Goal: Task Accomplishment & Management: Manage account settings

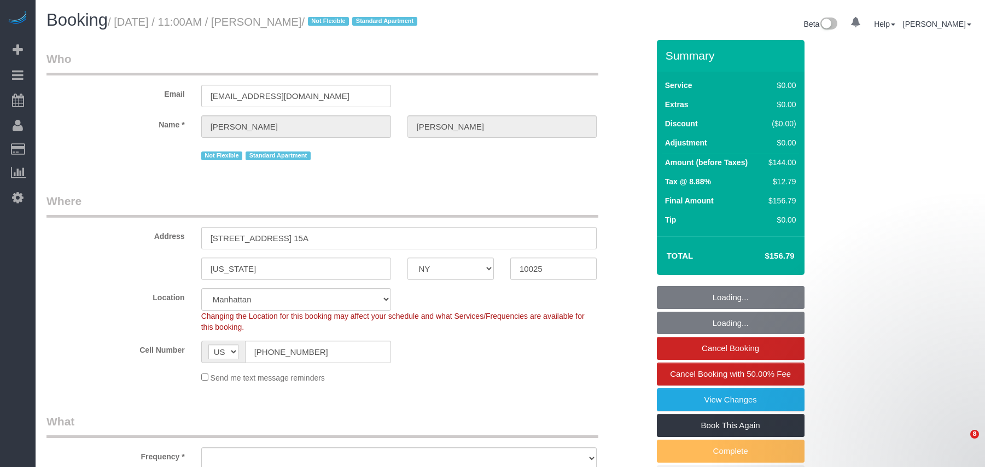
select select "NY"
select select "number:89"
select select "number:70"
select select "number:15"
select select "number:6"
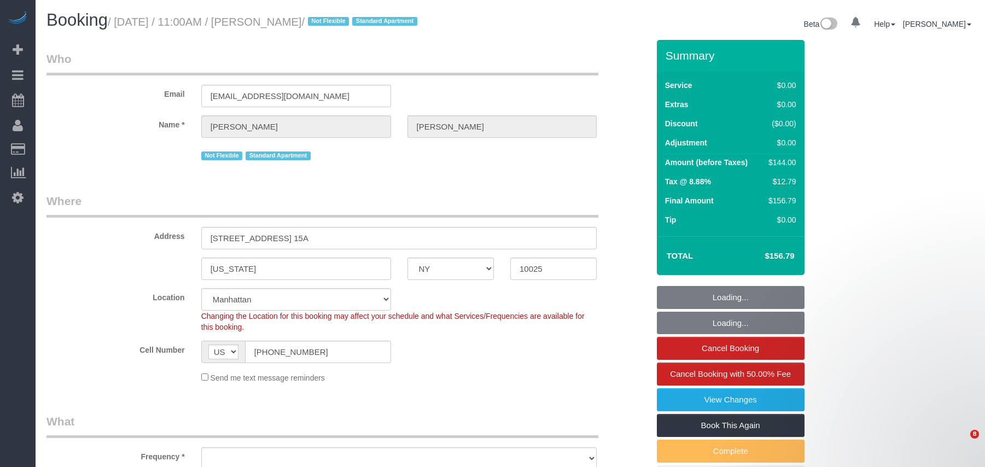
select select "object:1085"
select select "string:stripe-pm_1QW6m64VGloSiKo7rt7J6XTz"
select select "1"
select select "spot1"
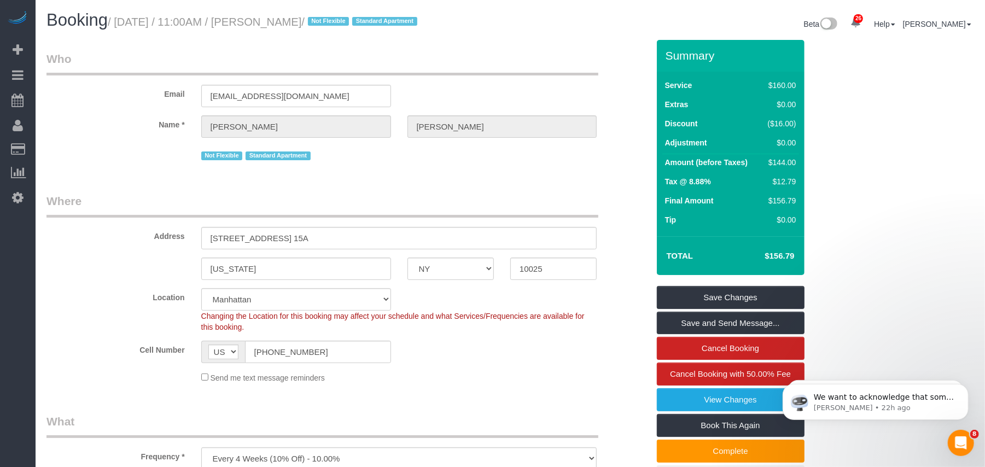
drag, startPoint x: 351, startPoint y: 22, endPoint x: 119, endPoint y: 24, distance: 231.9
click at [119, 24] on small "/ September 24, 2025 / 11:00AM / Marcus Taylor / Not Flexible Standard Apartment" at bounding box center [264, 22] width 313 height 12
copy small "September 24, 2025 / 11:00AM / Marcus Taylor"
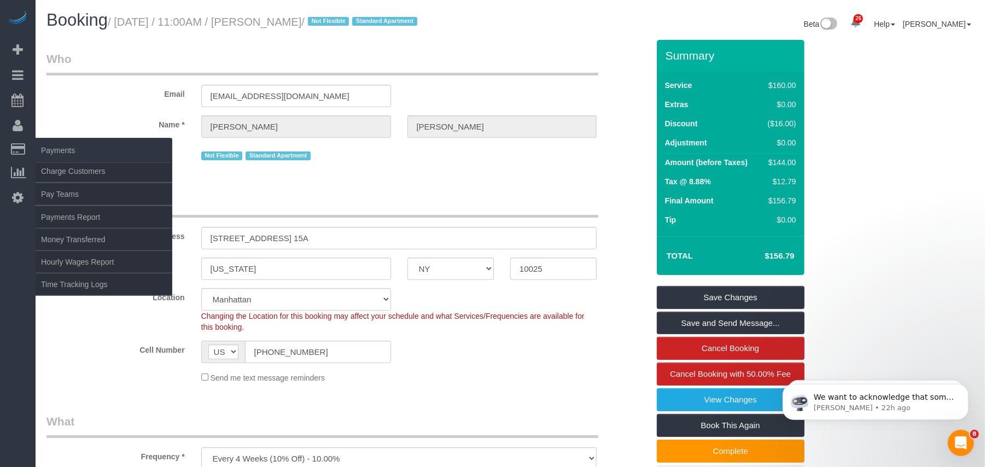
copy small "September 24, 2025 / 11:00AM / Marcus Taylor"
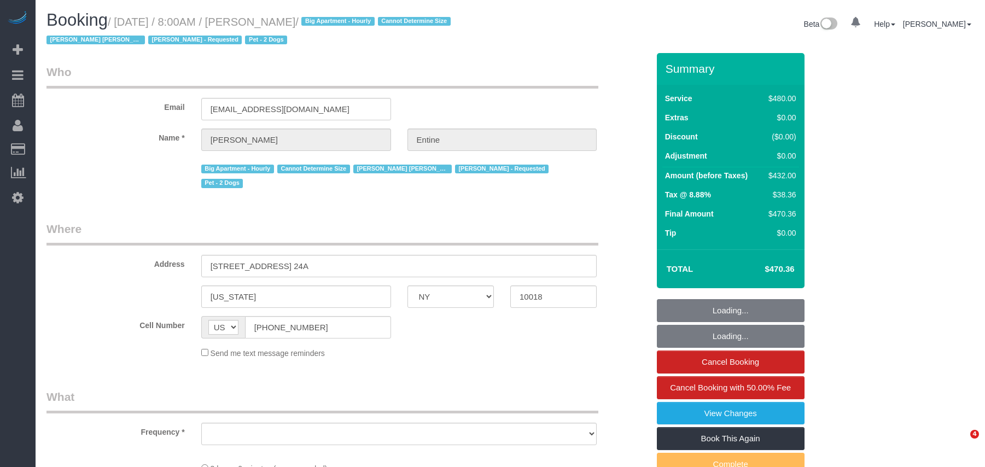
select select "NY"
select select "object:841"
select select "number:56"
select select "number:73"
select select "number:13"
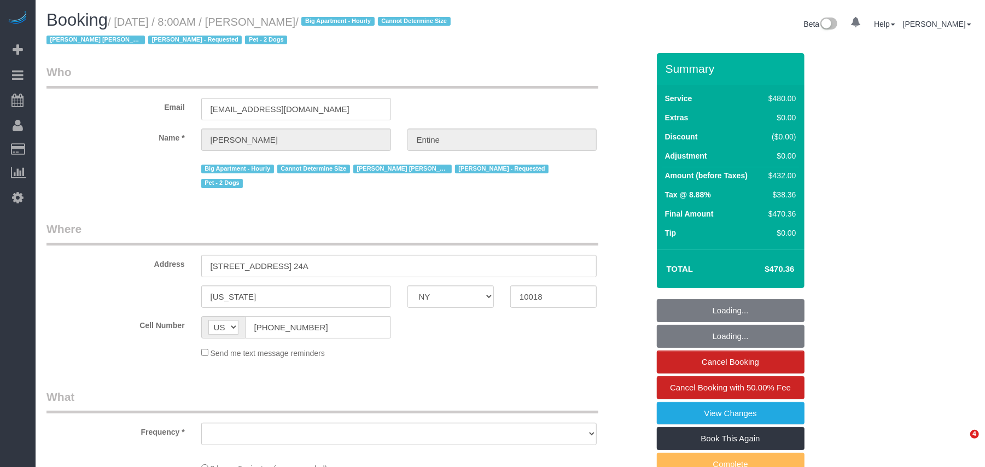
select select "number:6"
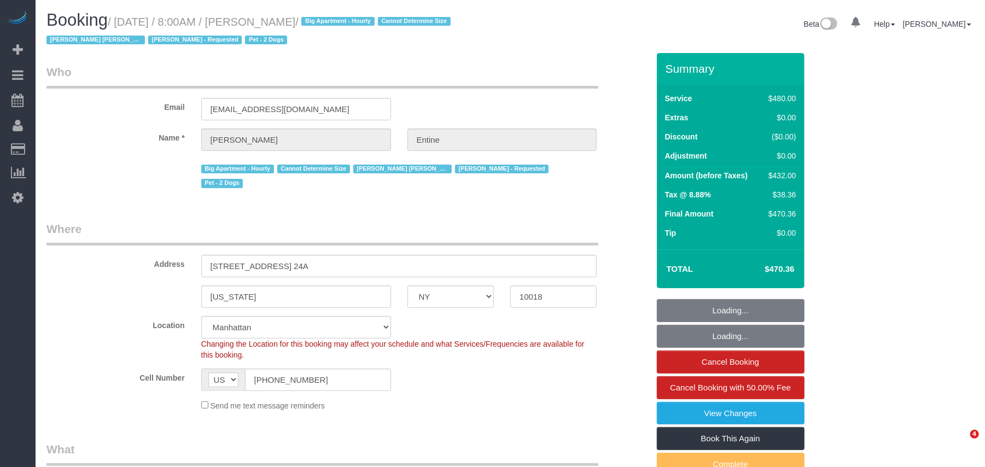
select select "2"
select select "180"
select select "object:1076"
select select "string:stripe-pm_1RKl6b4VGloSiKo7ownJj6Pp"
select select "spot1"
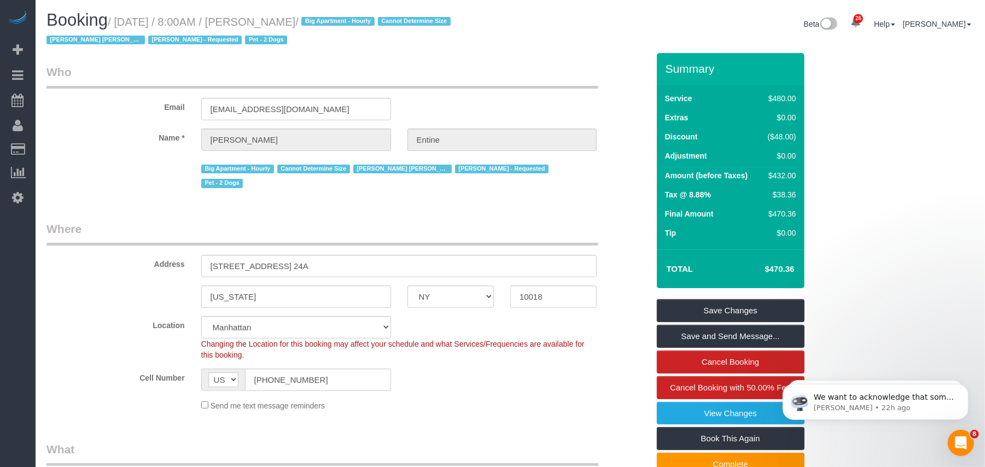
drag, startPoint x: 361, startPoint y: 20, endPoint x: 121, endPoint y: 16, distance: 240.1
click at [121, 16] on small "/ September 24, 2025 / 8:00AM / Madeleine Entine / Big Apartment - Hourly Canno…" at bounding box center [249, 31] width 407 height 31
copy small "September 24, 2025 / 8:00AM / Madeleine Entine"
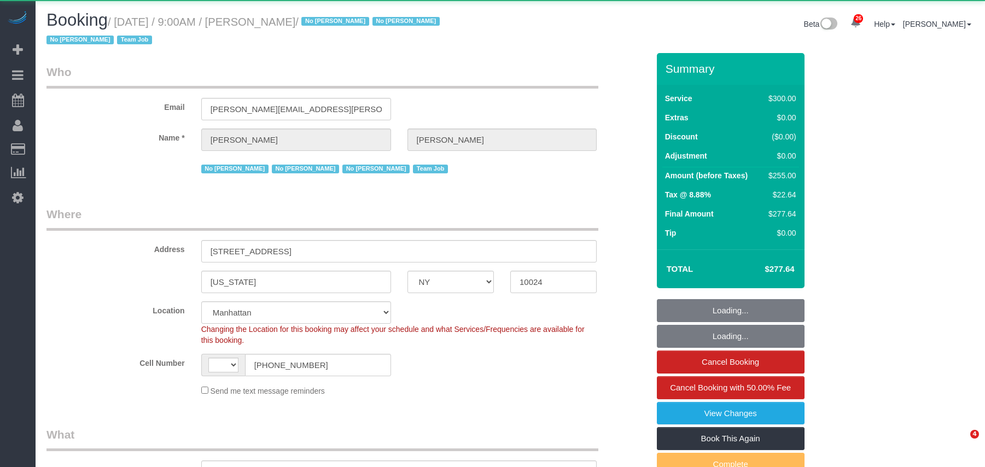
select select "NY"
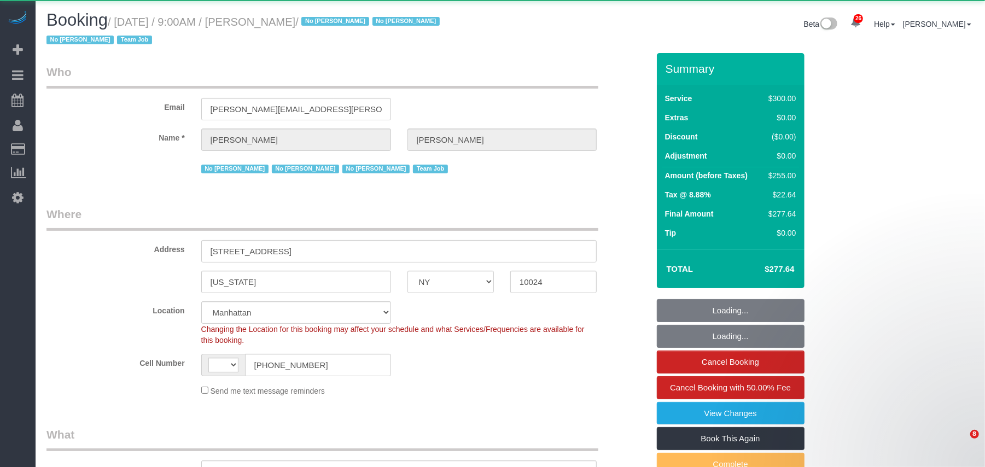
select select "number:89"
select select "number:90"
select select "number:15"
select select "number:5"
select select "number:21"
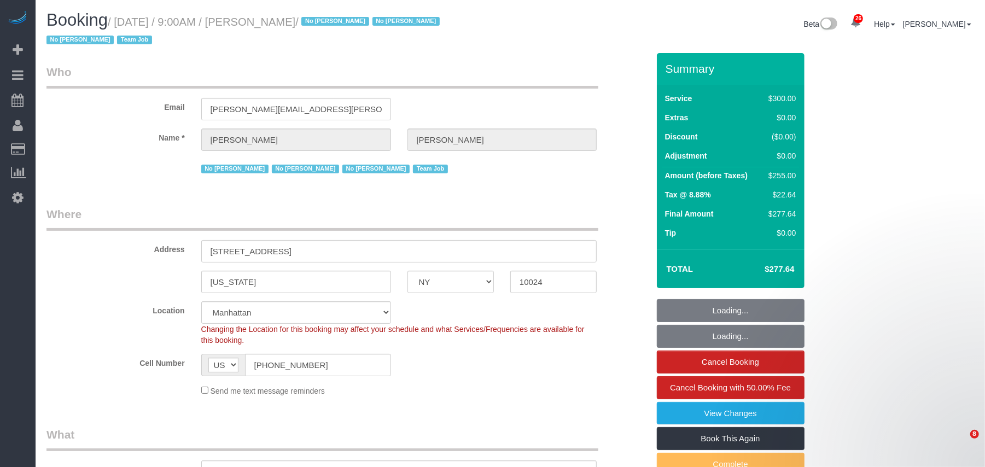
select select "string:US"
select select "spot1"
select select "object:1523"
select select "string:stripe-pm_1K1KNp4VGloSiKo7hinMQhFr"
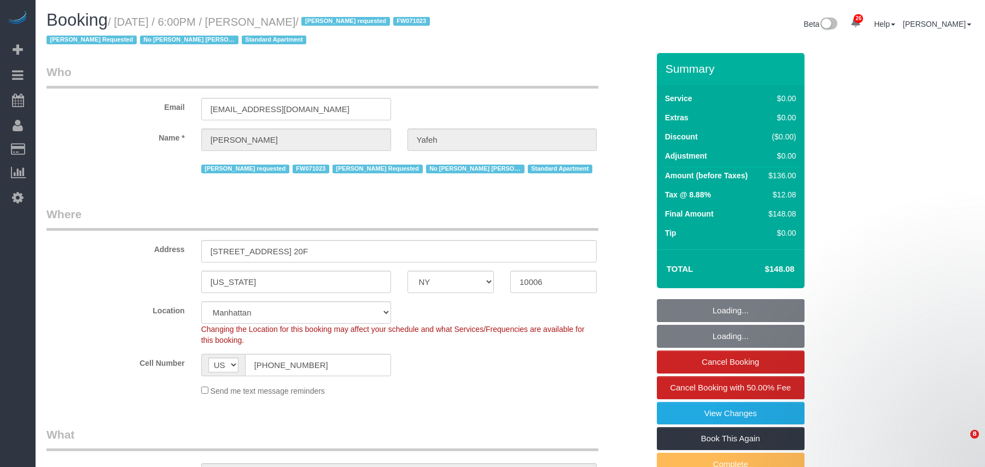
select select "NY"
select select "number:58"
select select "number:72"
select select "number:15"
select select "number:6"
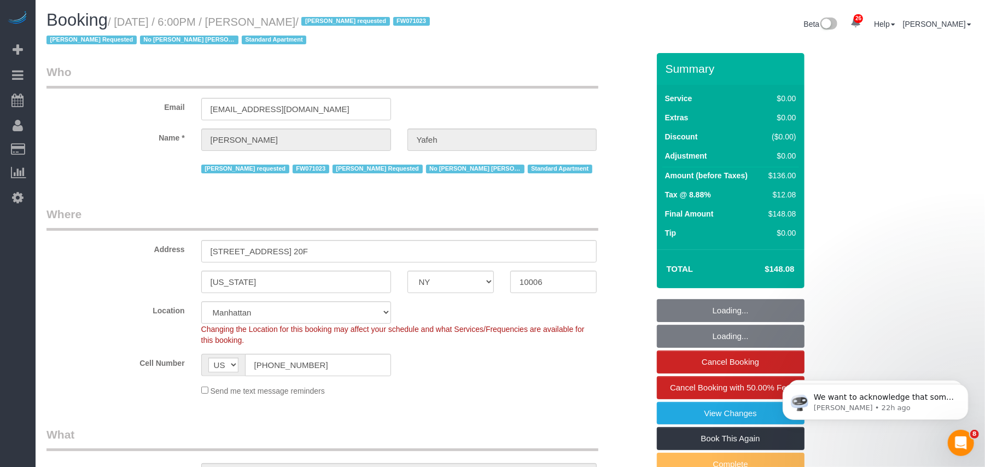
select select "1"
select select "object:1533"
select select "string:stripe-pm_1LhCGS4VGloSiKo7RmU5mcP3"
select select "spot1"
select select "object:1573"
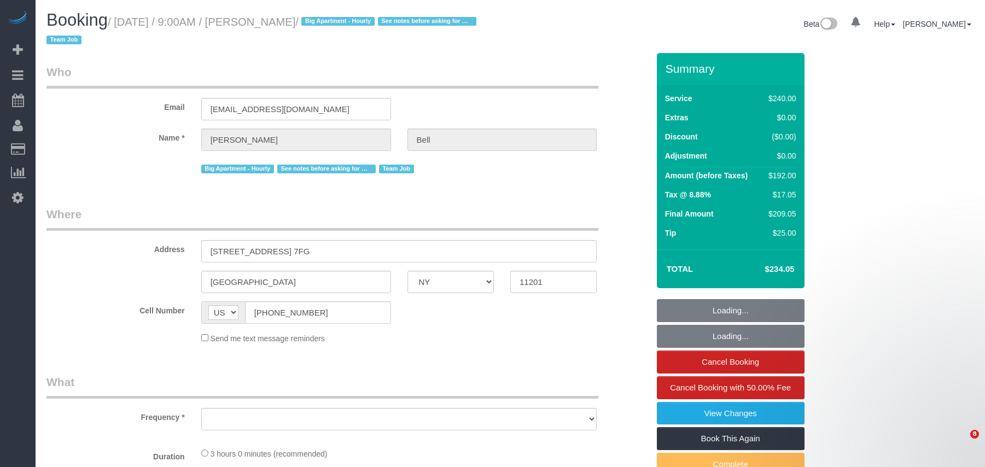
select select "NY"
select select "string:stripe-pm_1KXFUA4VGloSiKo7ffajs4Qi"
select select "spot1"
select select "180"
select select "number:89"
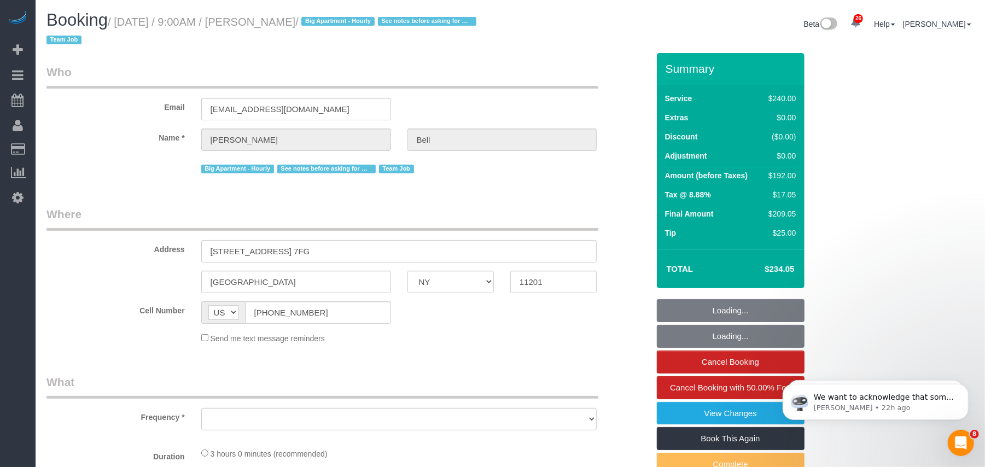
select select "number:90"
select select "number:15"
select select "number:5"
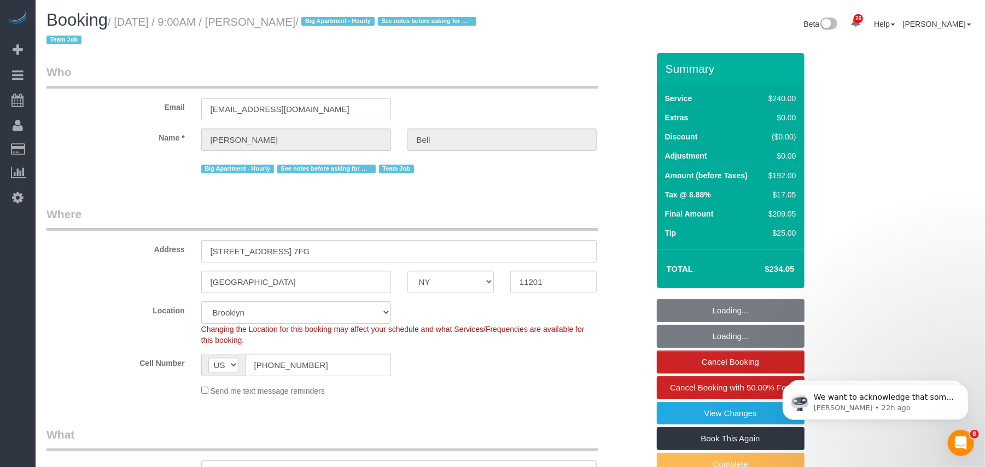
select select "object:1462"
select select "spot46"
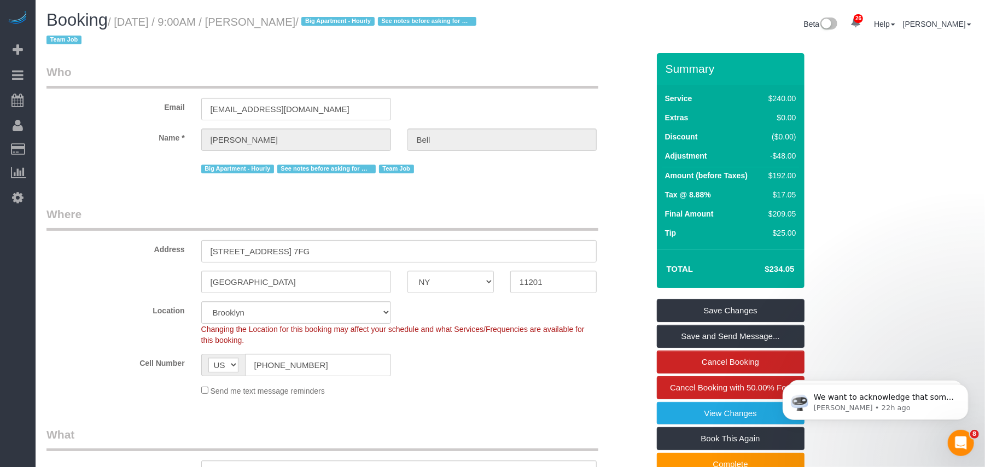
drag, startPoint x: 337, startPoint y: 22, endPoint x: 276, endPoint y: 25, distance: 61.9
click at [276, 25] on small "/ September 24, 2025 / 9:00AM / Michelle Bell / Big Apartment - Hourly See note…" at bounding box center [262, 31] width 433 height 31
copy small "Michelle Bell"
click at [332, 30] on h1 "Booking / September 24, 2025 / 9:00AM / Michelle Bell / Big Apartment - Hourly …" at bounding box center [274, 29] width 456 height 37
drag, startPoint x: 335, startPoint y: 22, endPoint x: 254, endPoint y: 20, distance: 81.0
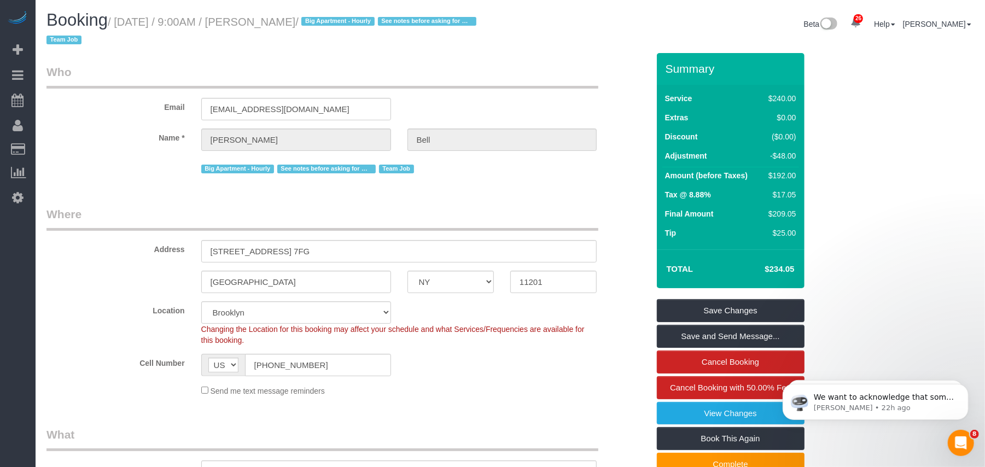
click at [252, 21] on small "/ September 24, 2025 / 9:00AM / Michelle Bell / Big Apartment - Hourly See note…" at bounding box center [262, 31] width 433 height 31
drag, startPoint x: 340, startPoint y: 15, endPoint x: 118, endPoint y: 14, distance: 222.0
click at [118, 14] on h1 "Booking / September 24, 2025 / 9:00AM / Michelle Bell / Big Apartment - Hourly …" at bounding box center [274, 29] width 456 height 37
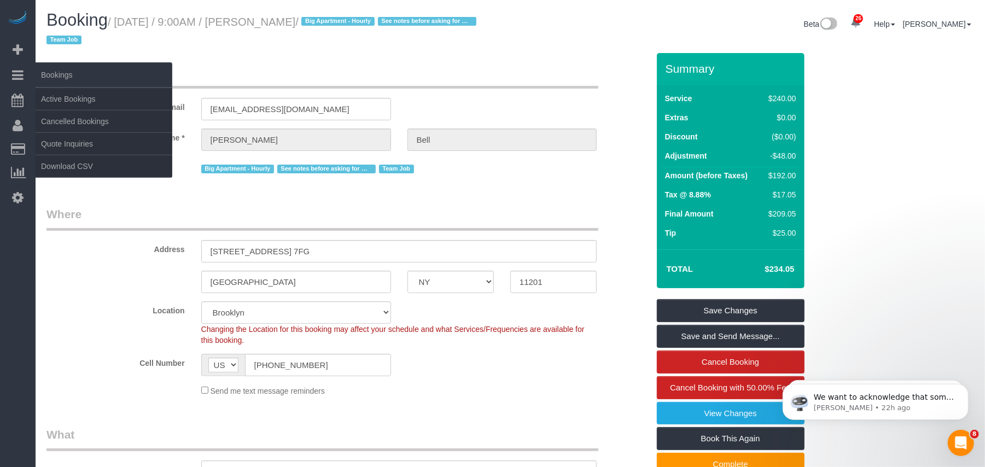
copy small "September 24, 2025 / 9:00AM / Michelle Bell"
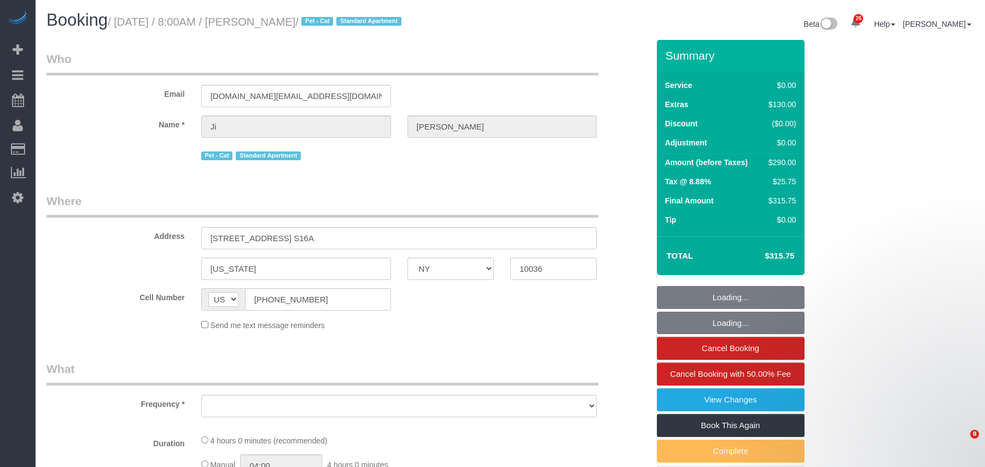
select select "NY"
select select "spot1"
select select "number:57"
select select "number:71"
select select "number:14"
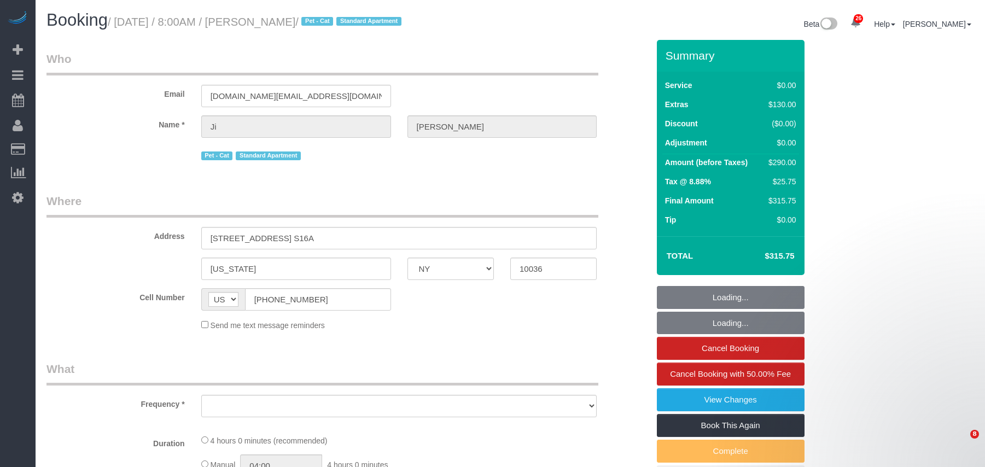
select select "number:6"
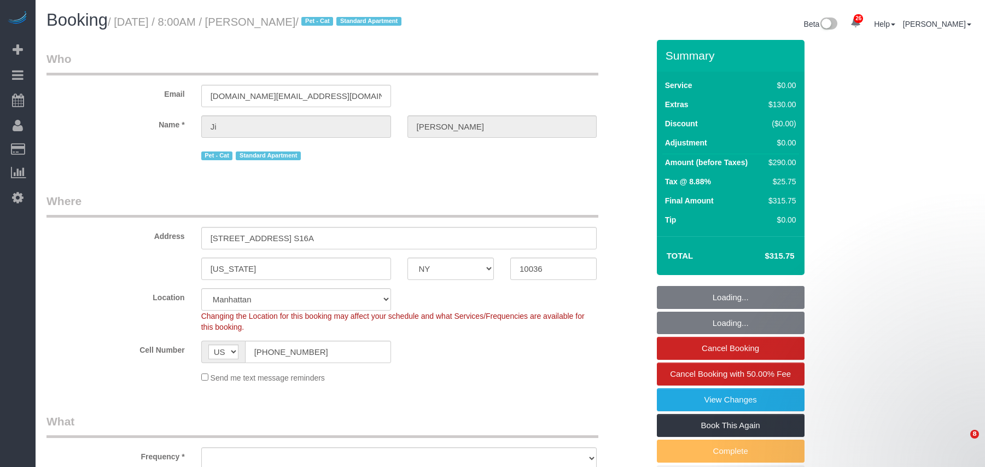
select select "string:stripe-pm_1S0bFR4VGloSiKo7eifKeeWM"
select select "object:1412"
select select
select select "1"
select select "spot45"
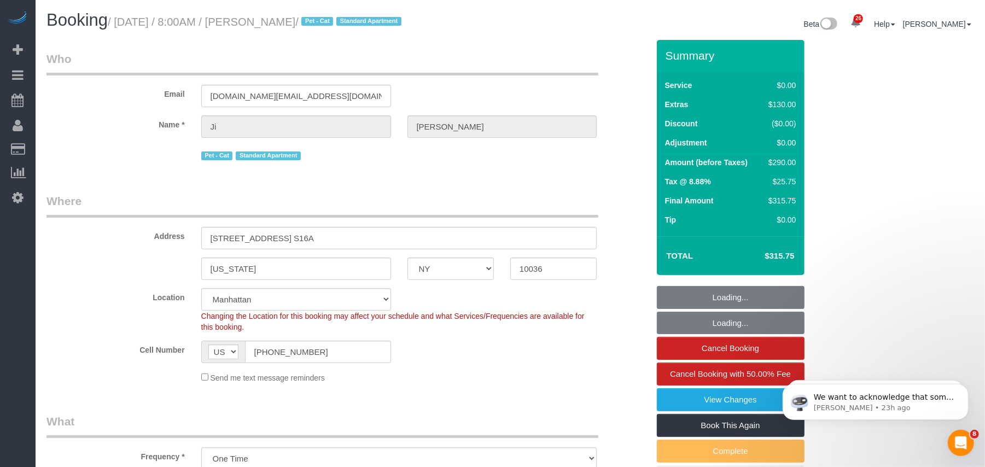
select select "1"
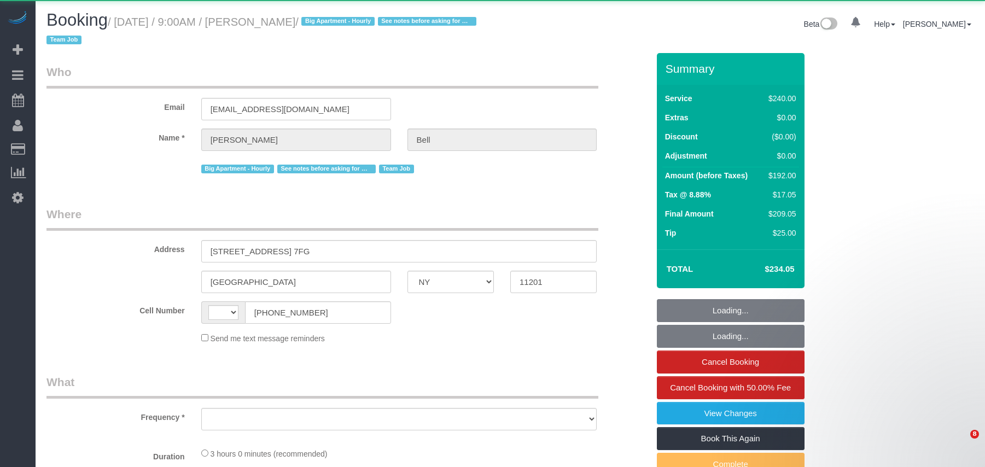
select select "NY"
select select "number:89"
select select "number:90"
select select "number:15"
select select "number:5"
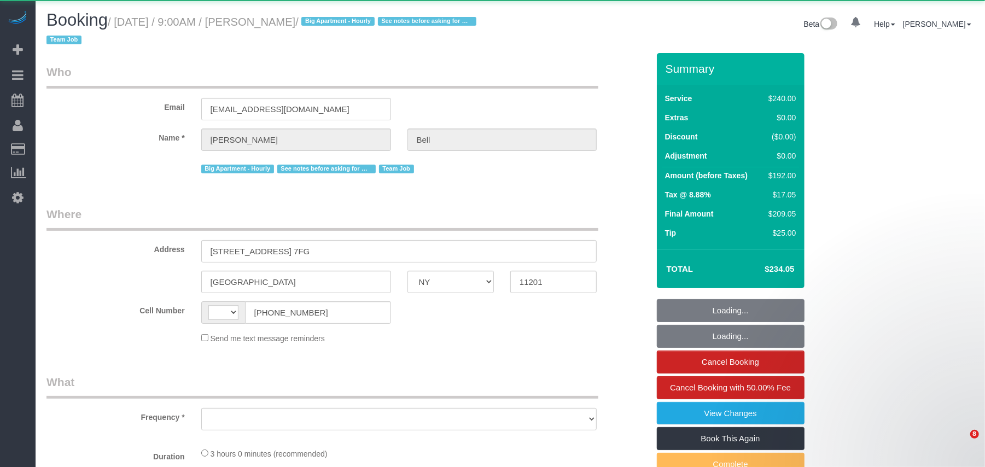
select select "string:[GEOGRAPHIC_DATA]"
select select "string:stripe-pm_1KXFUA4VGloSiKo7ffajs4Qi"
select select "spot1"
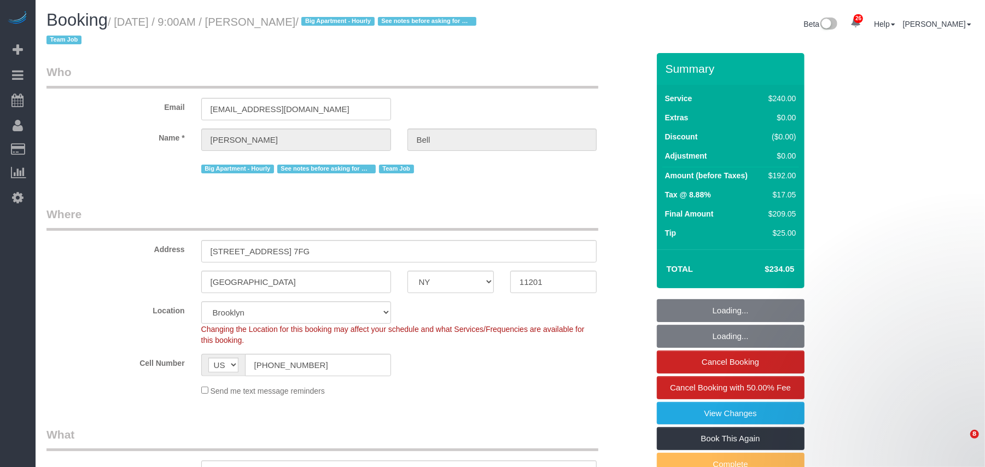
select select "object:977"
select select "180"
select select "object:1462"
select select "spot45"
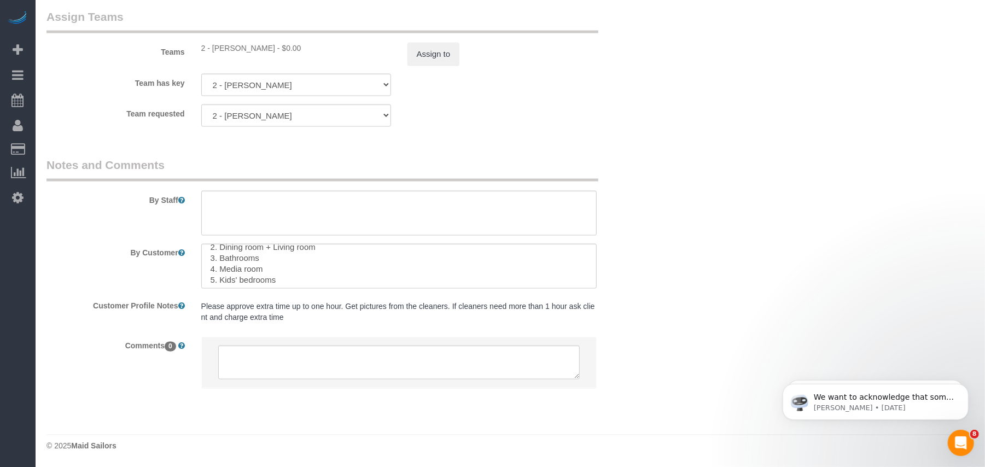
scroll to position [75, 0]
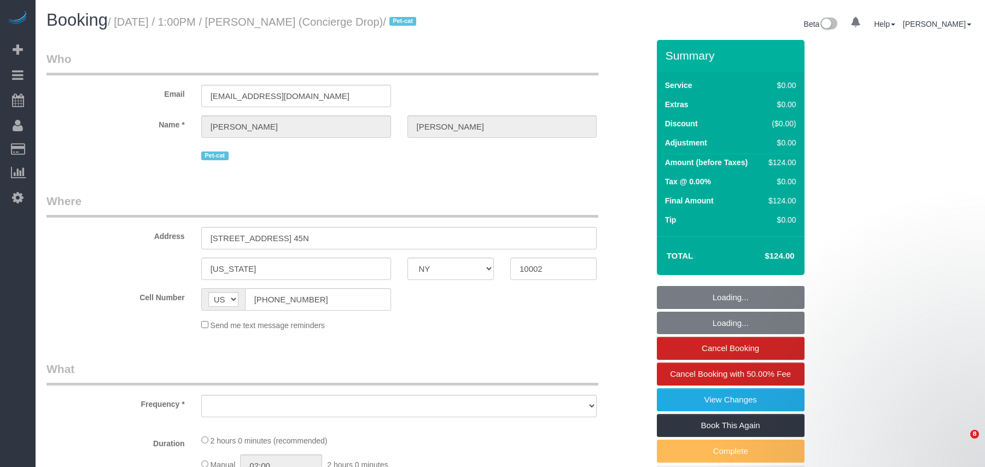
select select "NY"
select select "number:89"
select select "number:90"
select select "number:15"
select select "number:6"
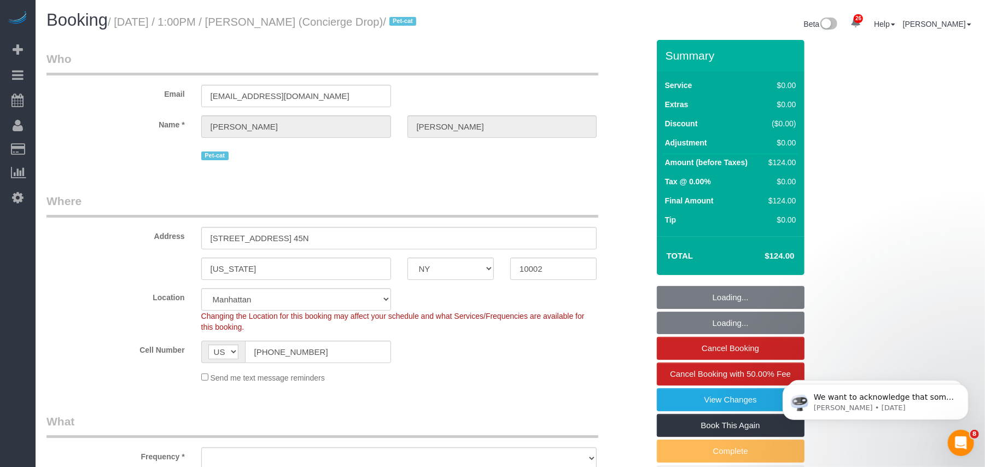
select select "1"
select select "string:stripe-pm_1RaQn24VGloSiKo7zeOF73Wj"
select select "spot45"
select select "object:1507"
click at [276, 23] on small "/ September 24, 2025 / 1:00PM / Benjamin Rudnitsky (Concierge Drop) / Pet-cat" at bounding box center [264, 22] width 312 height 12
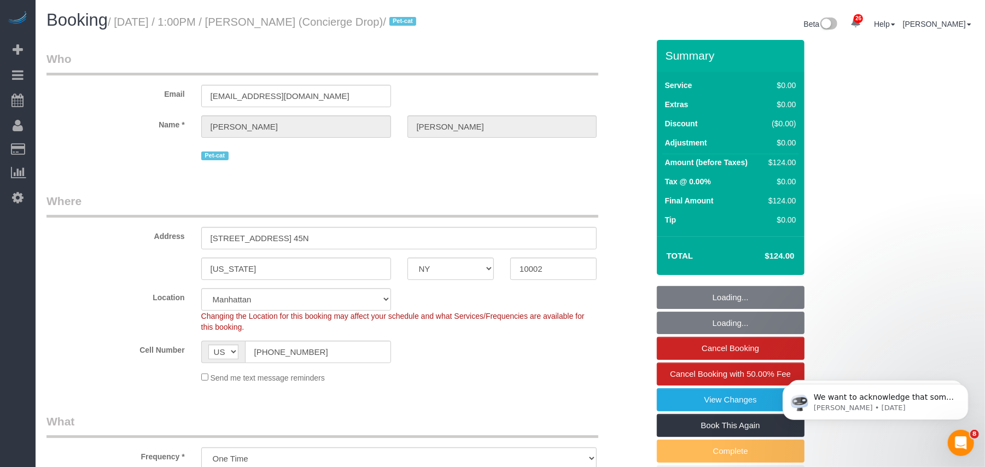
select select "1"
select select "object:1547"
select select "NY"
select select "number:89"
select select "number:90"
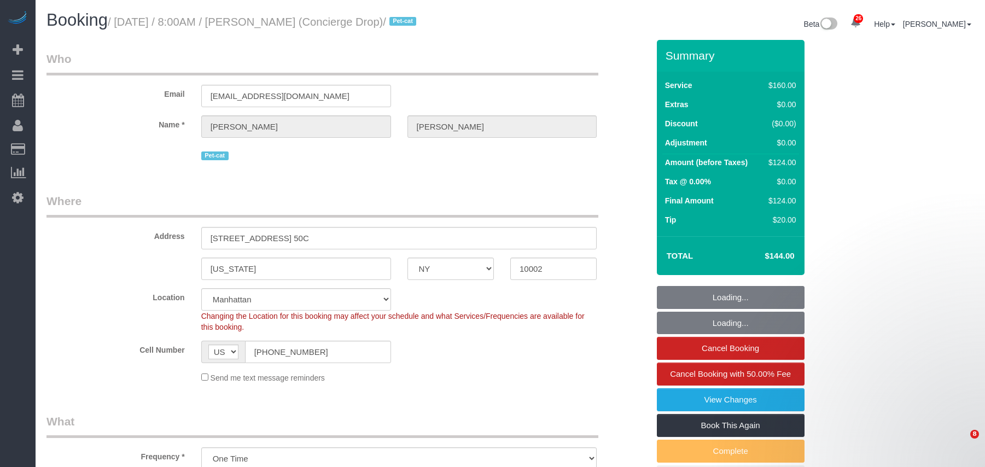
select select "number:15"
select select "number:6"
select select "spot1"
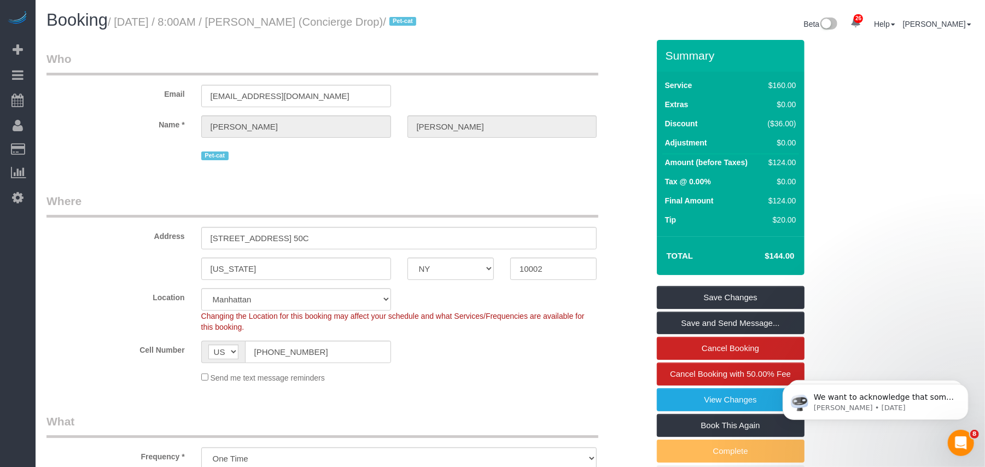
drag, startPoint x: 459, startPoint y: 22, endPoint x: 313, endPoint y: 22, distance: 146.0
click at [313, 22] on small "/ September 25, 2025 / 8:00AM / Benjamin Rudnitsky (Concierge Drop) / Pet-cat" at bounding box center [264, 22] width 312 height 12
drag, startPoint x: 471, startPoint y: 36, endPoint x: 453, endPoint y: 33, distance: 18.8
click at [469, 36] on div "Booking / September 25, 2025 / 8:00AM / Benjamin Rudnitsky (Concierge Drop) / P…" at bounding box center [510, 25] width 944 height 29
drag, startPoint x: 462, startPoint y: 20, endPoint x: 119, endPoint y: 23, distance: 342.3
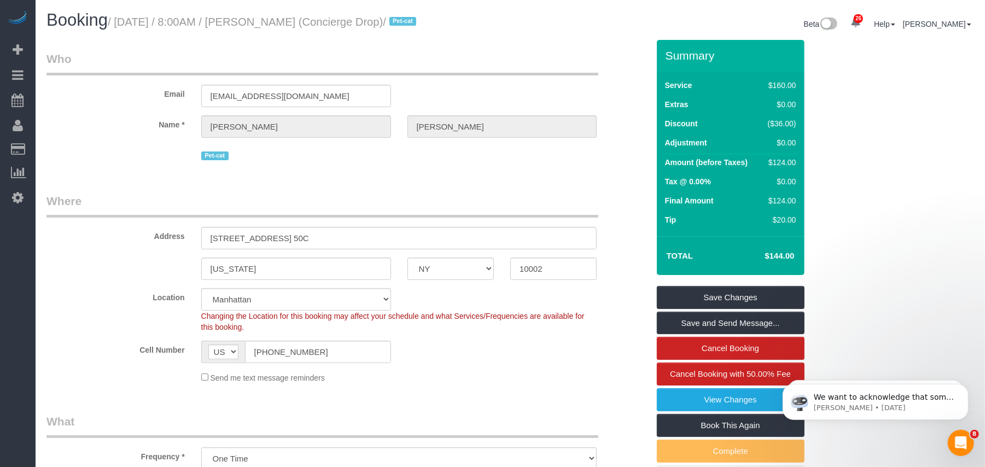
click at [119, 23] on small "/ September 25, 2025 / 8:00AM / Benjamin Rudnitsky (Concierge Drop) / Pet-cat" at bounding box center [264, 22] width 312 height 12
copy small "September 25, 2025 / 8:00AM / Benjamin Rudnitsky (Concierge Drop)"
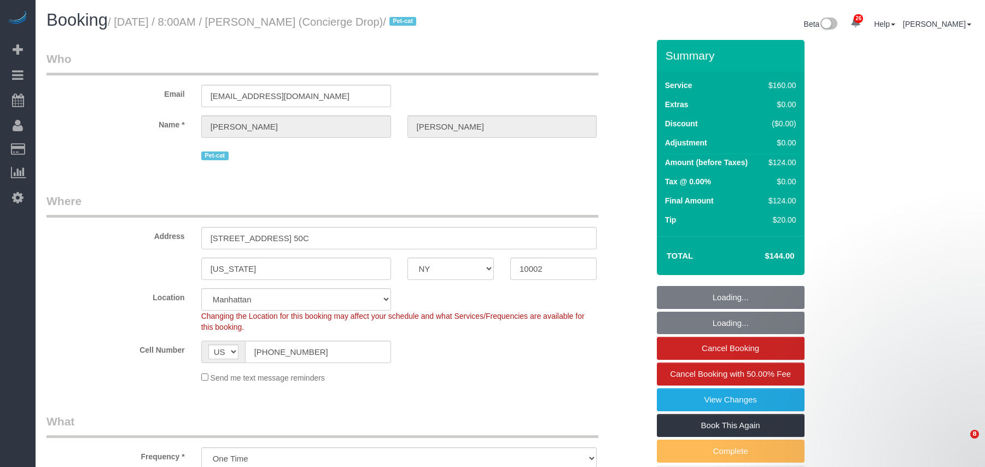
select select "NY"
select select "number:89"
select select "number:90"
select select "number:15"
select select "number:6"
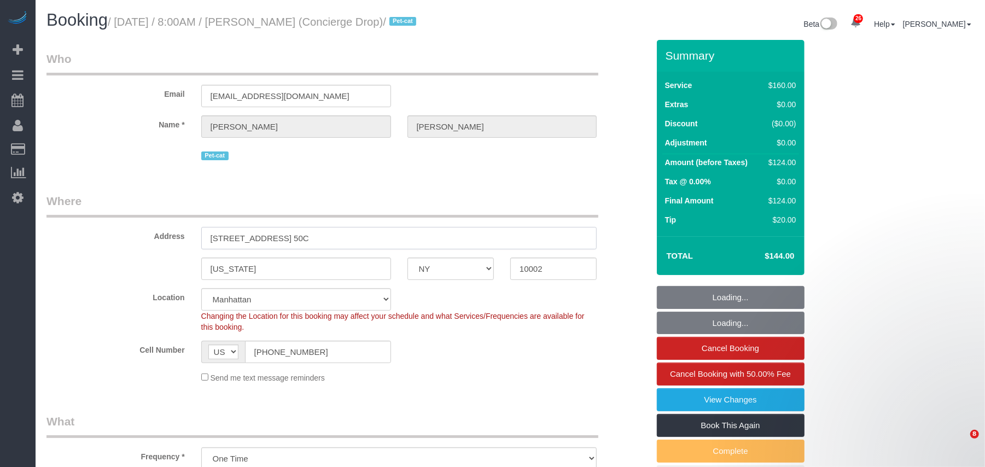
click at [267, 239] on input "225 Cherry Street, Apt. 50C" at bounding box center [399, 238] width 396 height 22
select select "spot1"
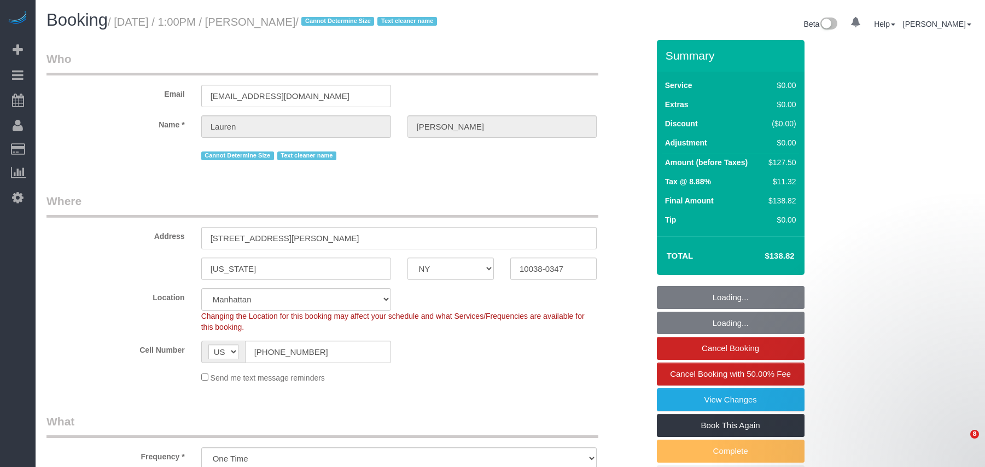
select select "NY"
select select "object:937"
select select "spot1"
select select "number:89"
select select "number:90"
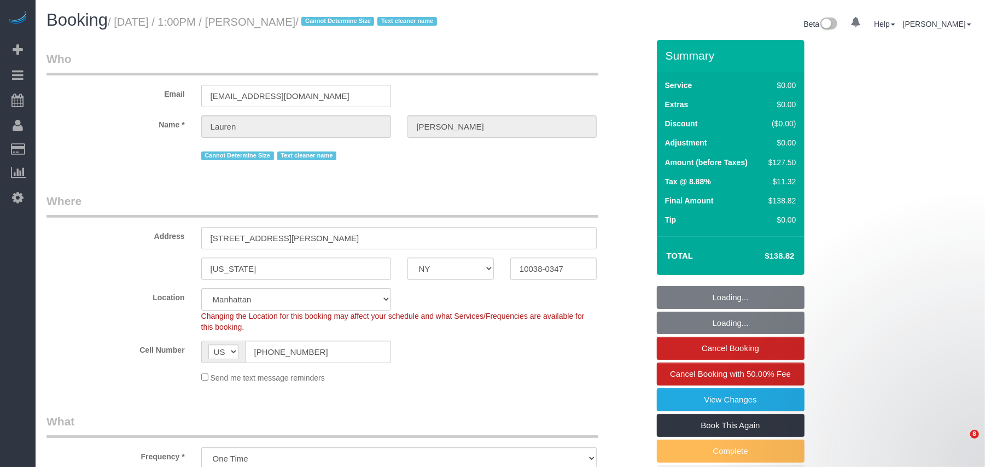
select select "number:15"
select select "number:5"
select select "string:stripe-pm_1REMk24VGloSiKo7t1T9C341"
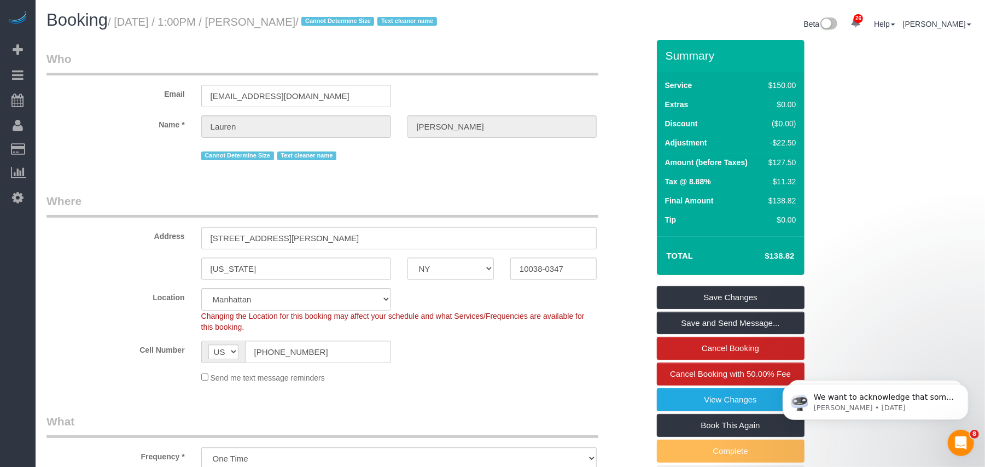
drag, startPoint x: 338, startPoint y: 20, endPoint x: 117, endPoint y: 19, distance: 220.9
click at [117, 19] on small "/ [DATE] / 1:00PM / [PERSON_NAME] / Cannot Determine Size Text cleaner name" at bounding box center [274, 22] width 332 height 12
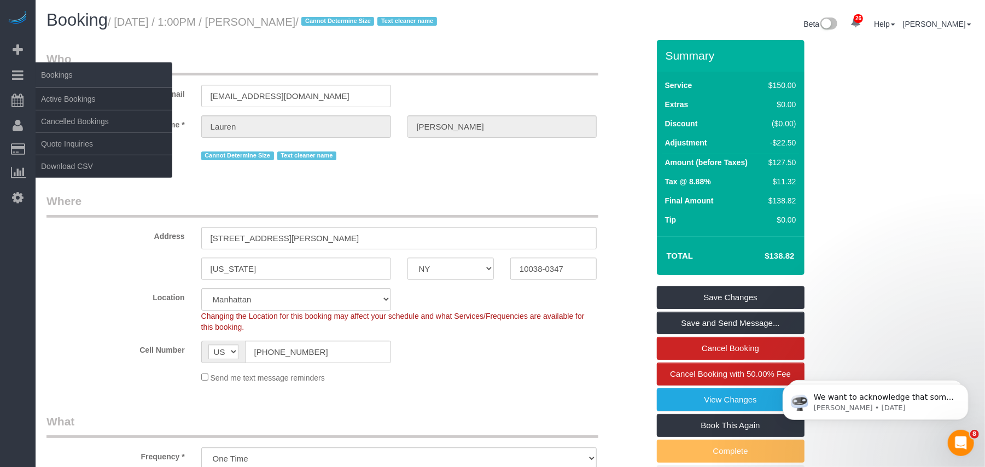
copy small "[DATE] / 1:00PM / [PERSON_NAME]"
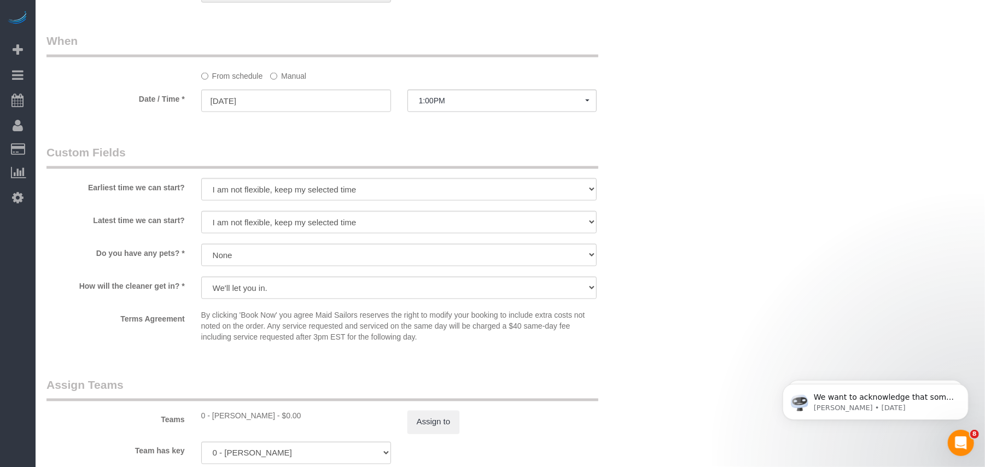
scroll to position [1166, 0]
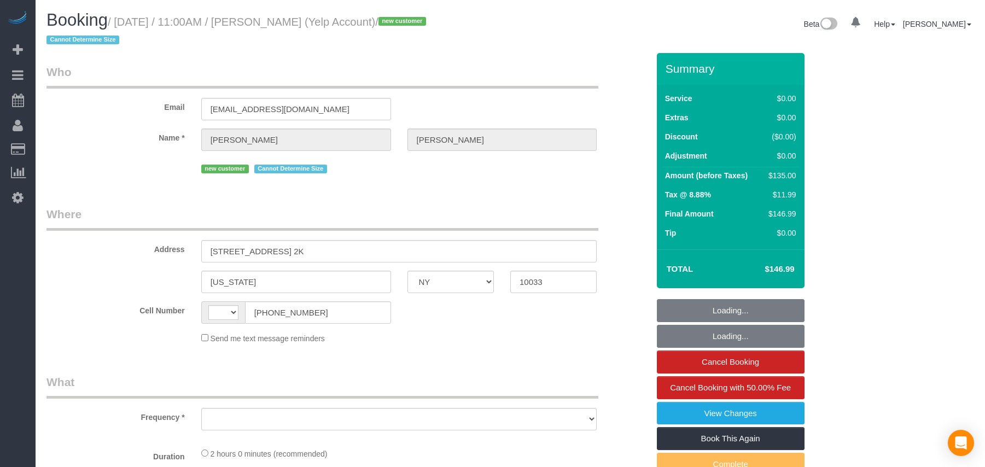
select select "NY"
select select "number:56"
select select "number:72"
select select "number:15"
select select "number:5"
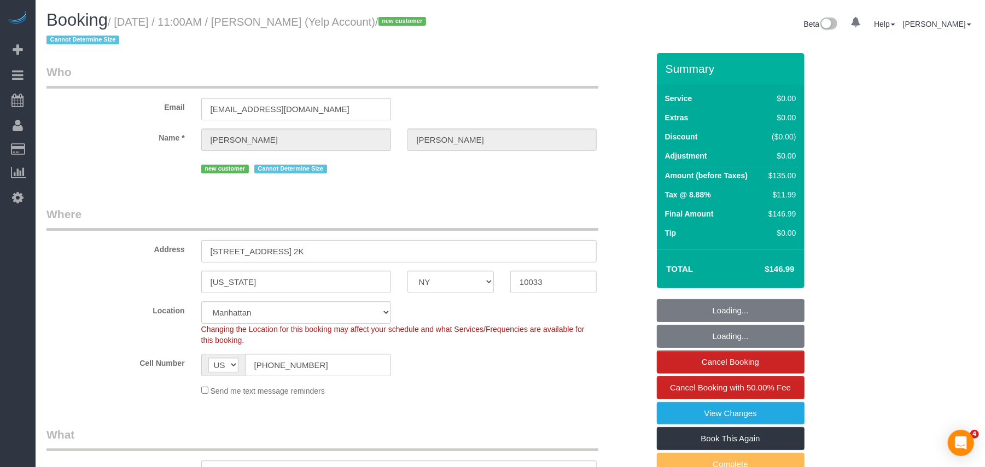
select select "string:[GEOGRAPHIC_DATA]"
select select "1"
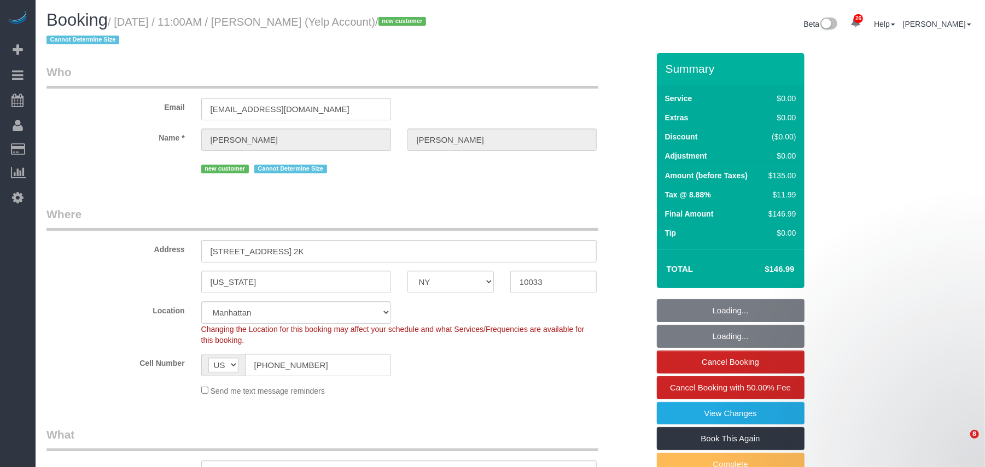
select select "object:1551"
select select "string:stripe-pm_1SAaHZ4VGloSiKo7criLaJCG"
select select "spot1"
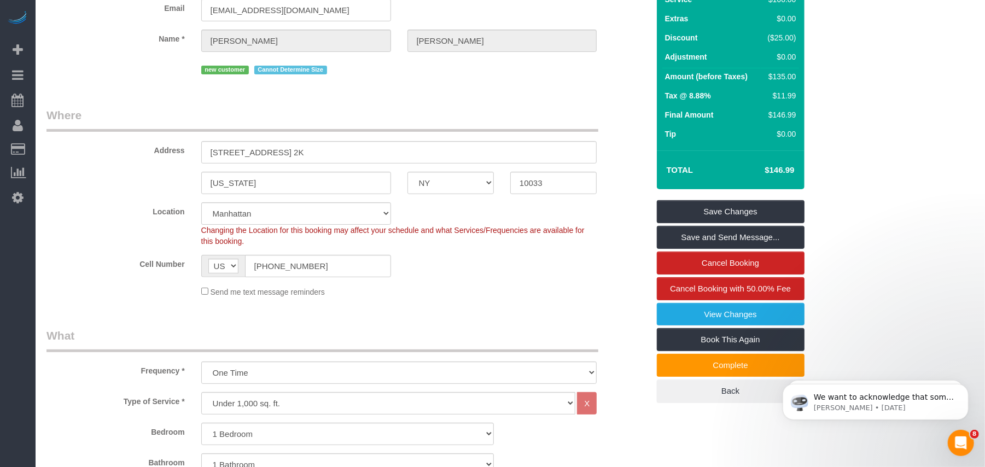
scroll to position [73, 0]
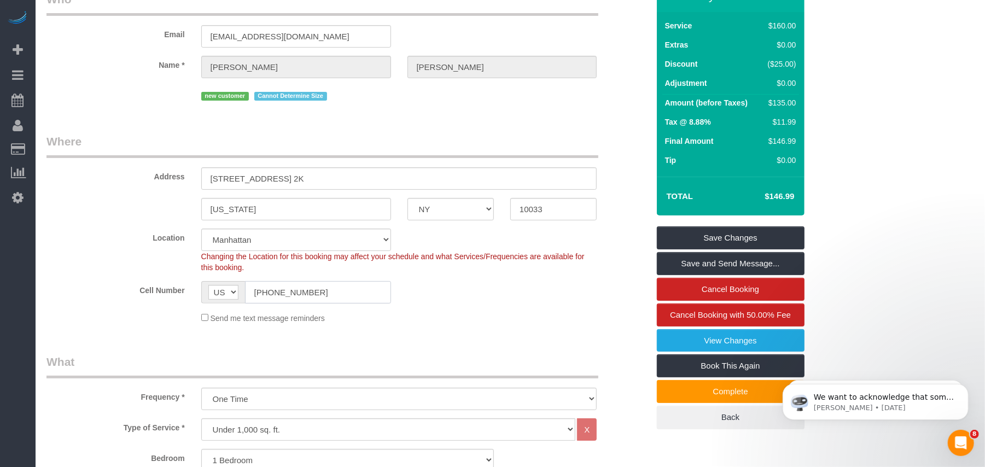
click at [288, 294] on input "[PHONE_NUMBER]" at bounding box center [318, 292] width 146 height 22
click at [287, 294] on input "[PHONE_NUMBER]" at bounding box center [318, 292] width 146 height 22
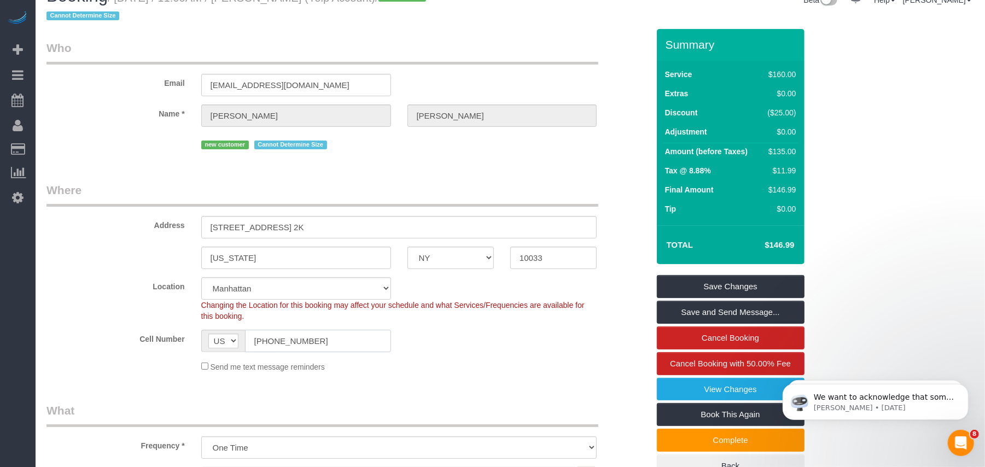
scroll to position [0, 0]
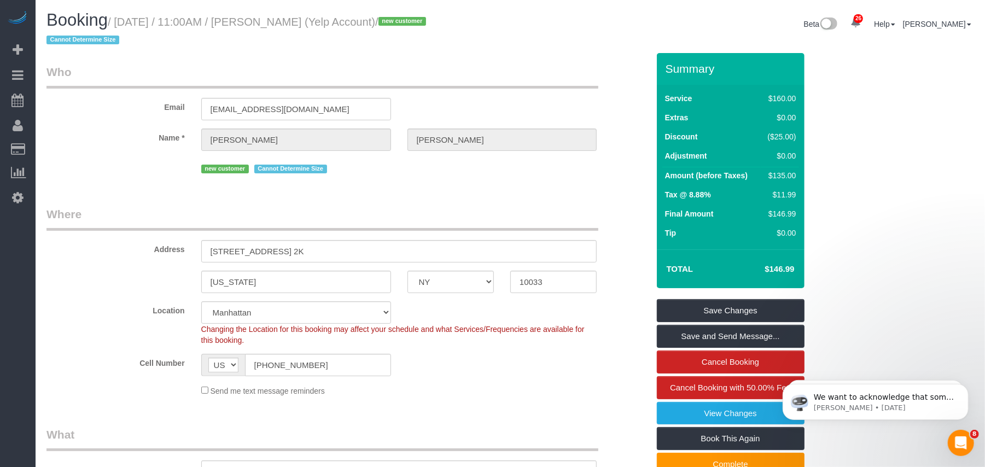
drag, startPoint x: 427, startPoint y: 20, endPoint x: 121, endPoint y: 23, distance: 305.7
click at [121, 23] on small "/ [DATE] / 11:00AM / [PERSON_NAME] (Yelp Account) / new customer Cannot Determi…" at bounding box center [237, 31] width 383 height 31
copy small "[DATE] / 11:00AM / [PERSON_NAME] (Yelp Account)"
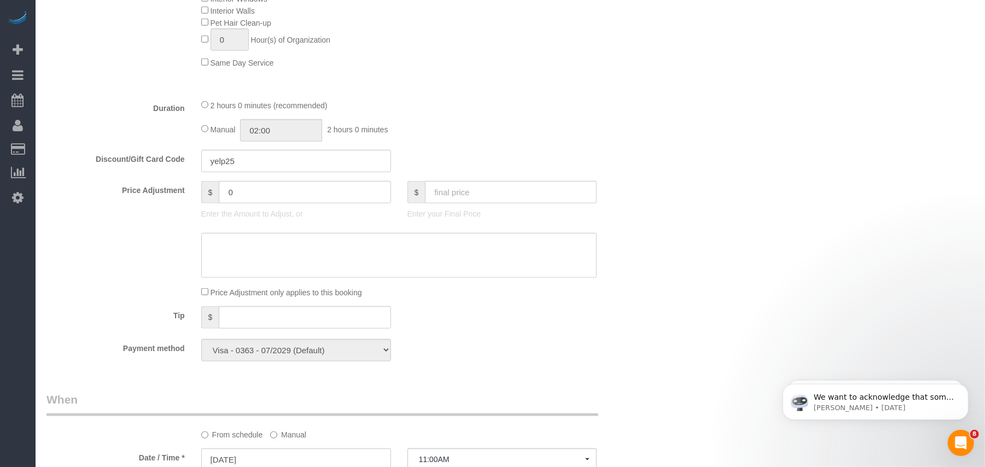
scroll to position [729, 0]
click at [140, 191] on div "Price Adjustment $ 0 Enter the Amount to Adjust, or $ Enter your Final Price" at bounding box center [347, 201] width 618 height 44
type input "40"
click at [317, 252] on textarea at bounding box center [399, 253] width 396 height 45
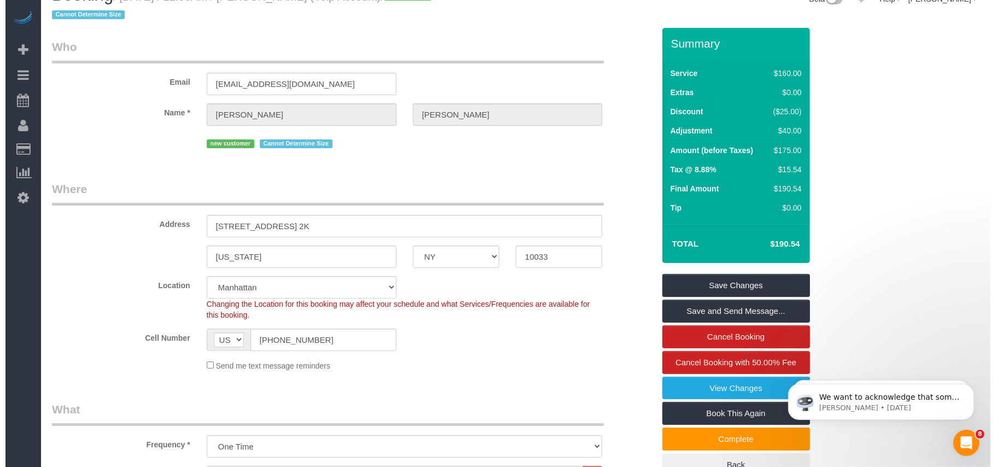
scroll to position [0, 0]
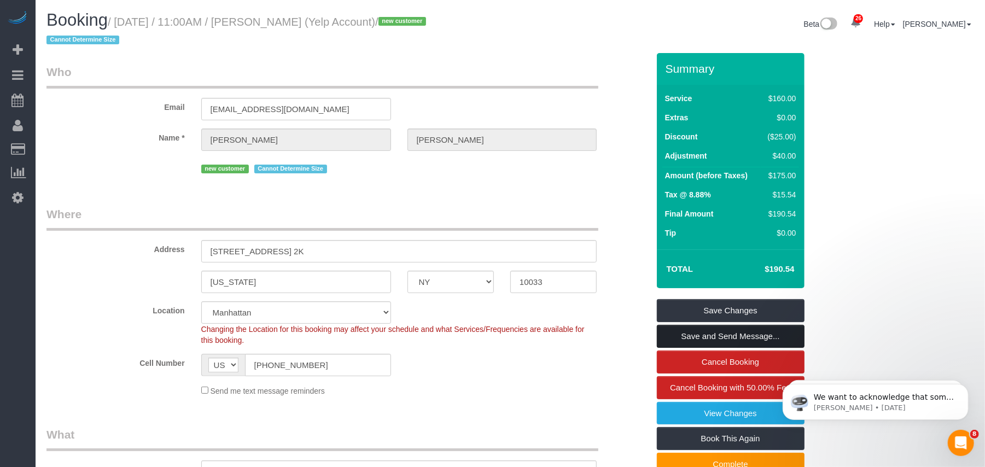
type textarea "1hr extra.(30 mins free)"
click at [750, 339] on link "Save and Send Message..." at bounding box center [731, 336] width 148 height 23
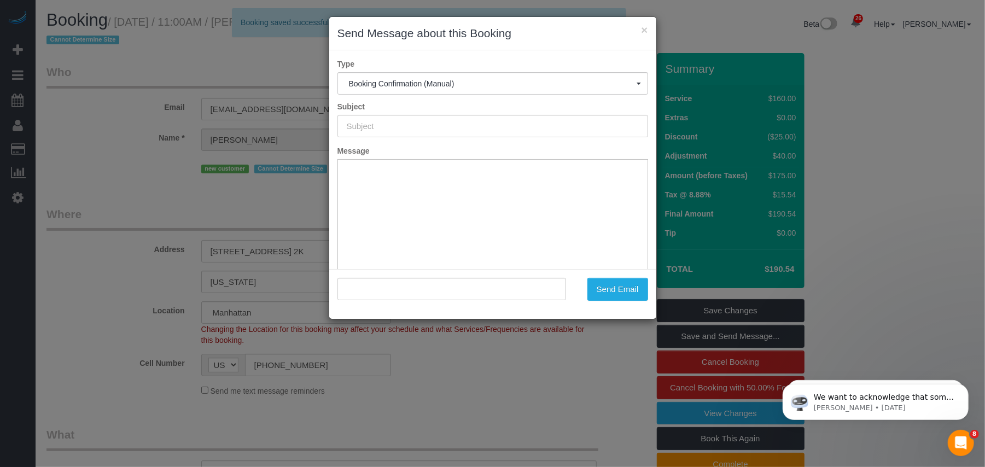
type input "Cleaning Confirmed for [DATE] 11:00am"
type input ""[PERSON_NAME]" <[EMAIL_ADDRESS][DOMAIN_NAME]>"
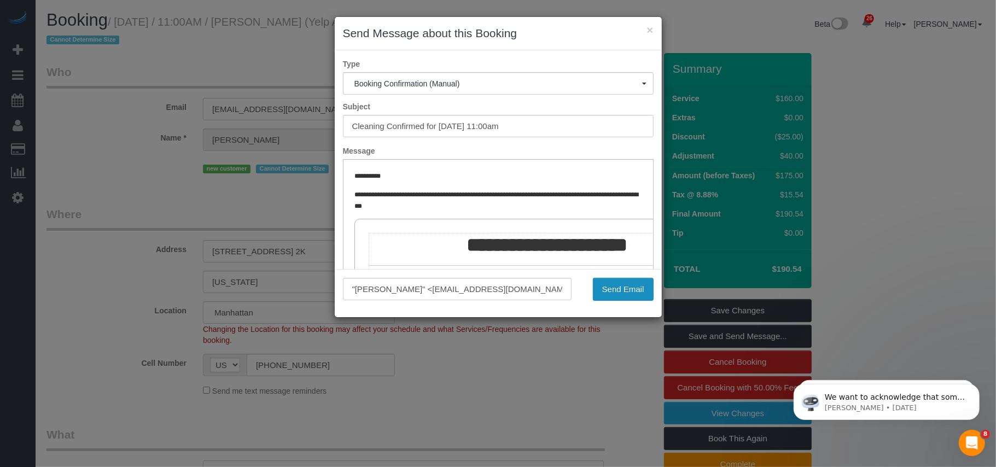
click at [632, 291] on button "Send Email" at bounding box center [623, 289] width 61 height 23
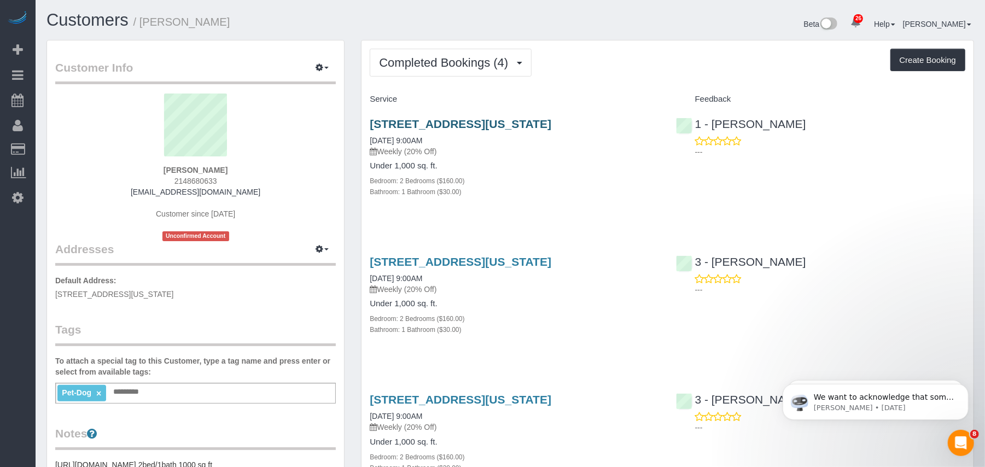
drag, startPoint x: 363, startPoint y: 130, endPoint x: 523, endPoint y: 130, distance: 159.7
click at [523, 130] on div "[STREET_ADDRESS][US_STATE] [DATE] 9:00AM Weekly (20% Off) Under 1,000 sq. ft. B…" at bounding box center [514, 163] width 306 height 110
copy link "[STREET_ADDRESS]"
click at [331, 250] on button "button" at bounding box center [321, 249] width 27 height 17
click at [292, 269] on button "Manage Addresses" at bounding box center [291, 269] width 89 height 15
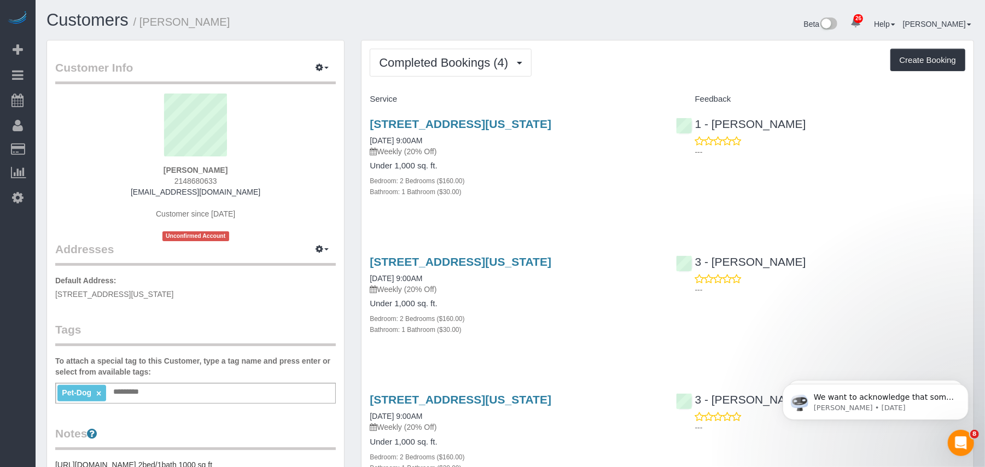
select select "NY"
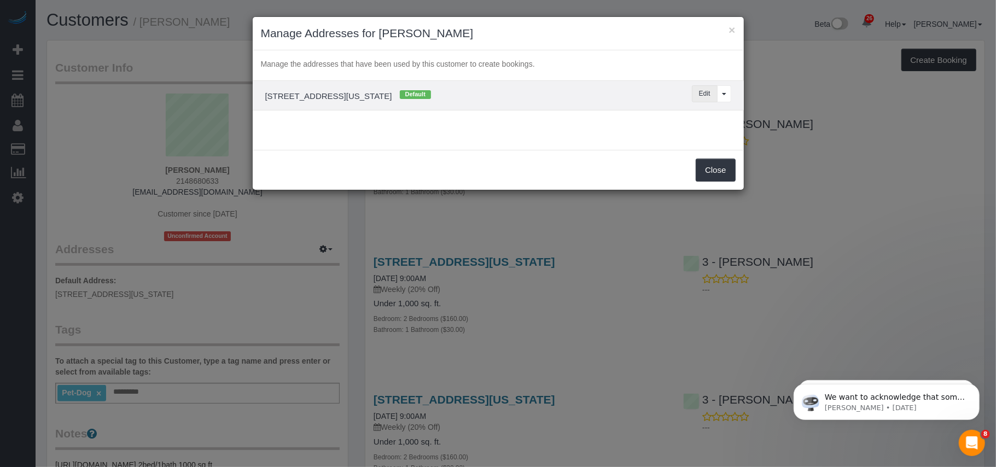
click at [696, 95] on button "Edit" at bounding box center [705, 93] width 26 height 17
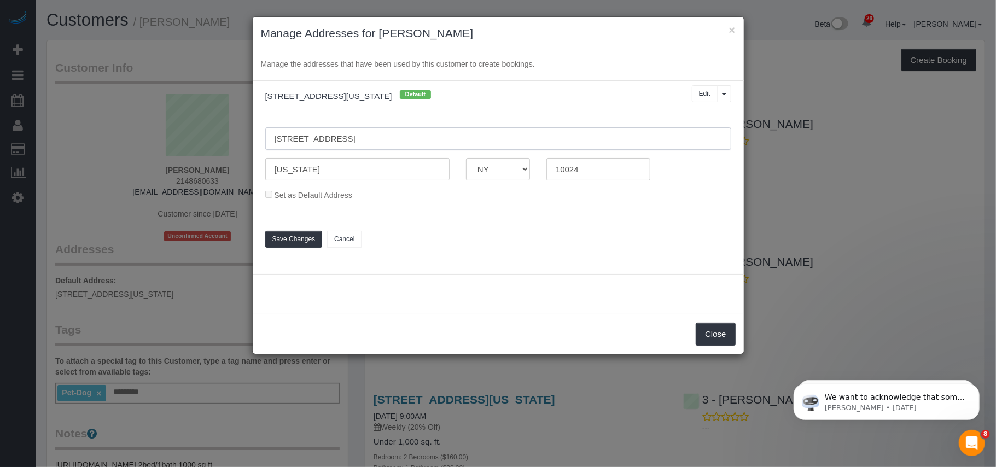
click at [232, 143] on div "× Manage Addresses for Weston Litz Manage the addresses that have been used by …" at bounding box center [498, 233] width 996 height 467
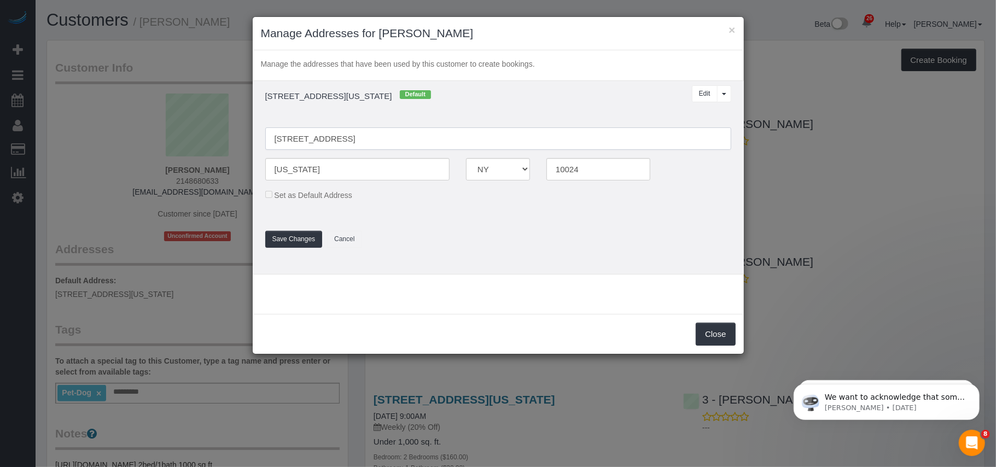
paste input "est 79th Street, Apt.4b"
click at [372, 141] on input "145 West 79th Street, Apt.4b" at bounding box center [498, 138] width 466 height 22
type input "145 West 79th Street, Apt 4B"
click at [312, 241] on button "Save Changes" at bounding box center [293, 239] width 57 height 17
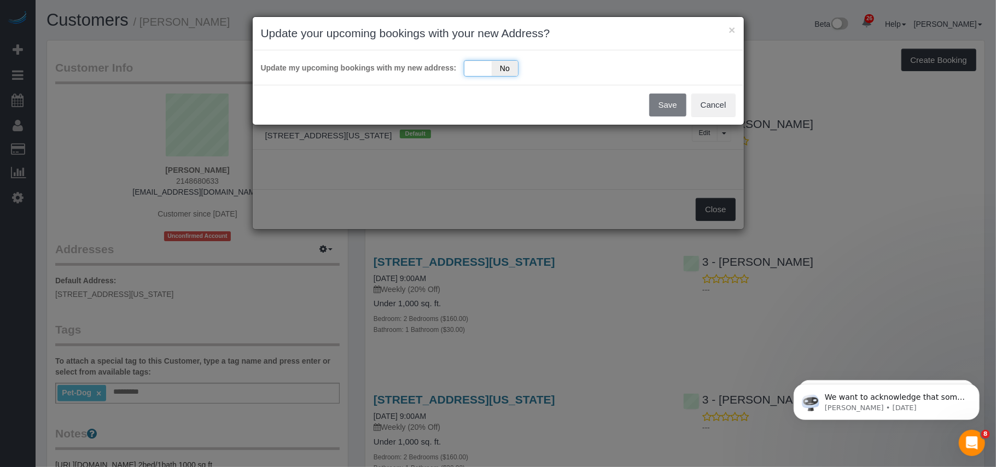
click at [466, 69] on div "Yes No" at bounding box center [491, 68] width 55 height 16
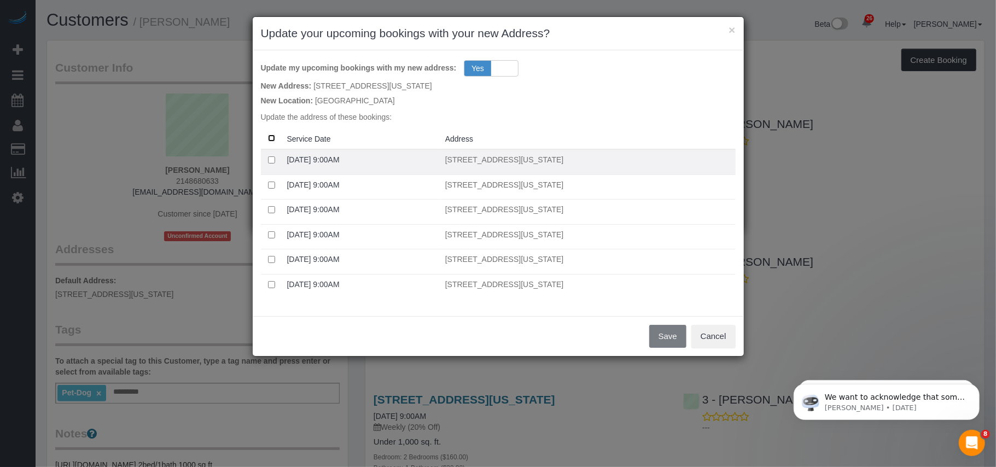
click at [563, 152] on table "Service Date Address 09/25/2025 9:00AM 145 West 79th Street, Apt.4b, New York, …" at bounding box center [498, 213] width 475 height 171
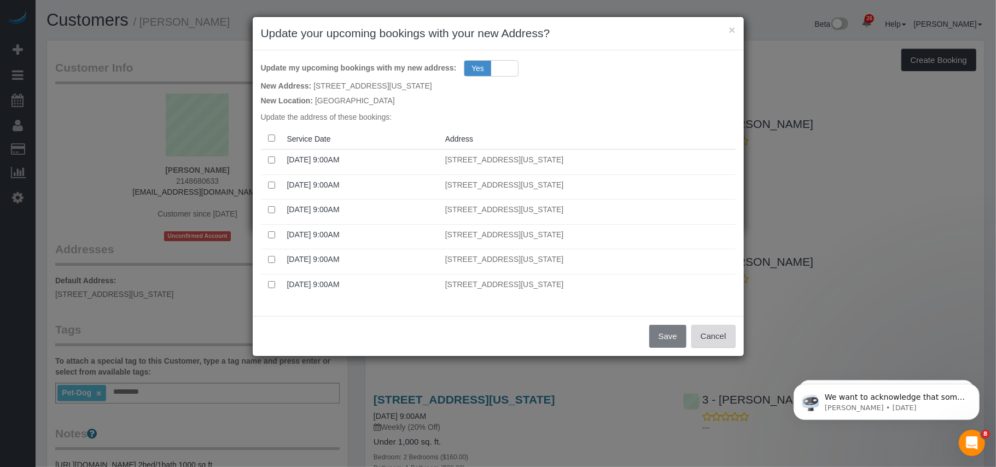
click at [712, 343] on button "Cancel" at bounding box center [713, 336] width 44 height 23
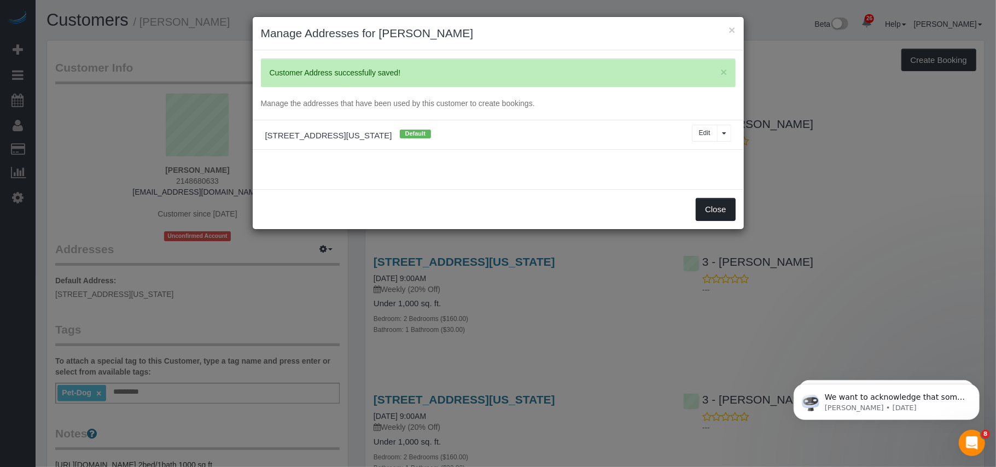
click at [716, 206] on button "Close" at bounding box center [715, 209] width 39 height 23
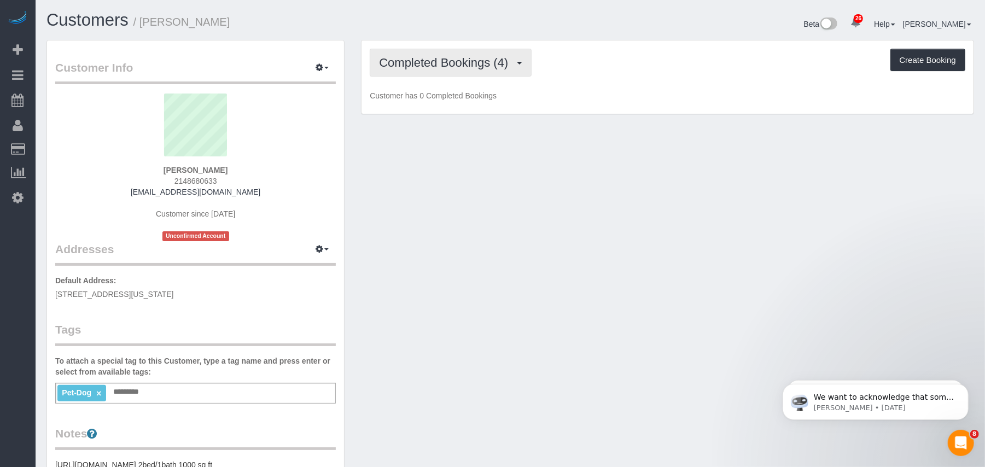
click at [484, 68] on span "Completed Bookings (4)" at bounding box center [446, 63] width 135 height 14
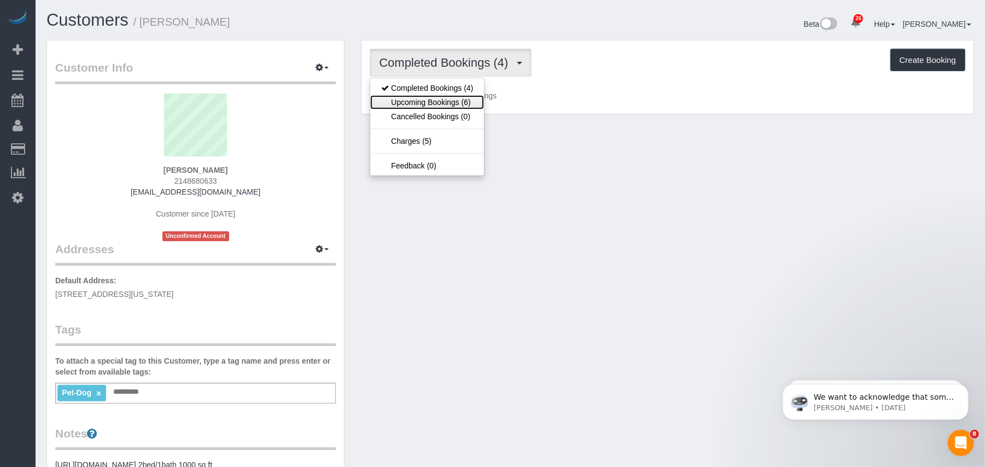
click at [460, 100] on link "Upcoming Bookings (6)" at bounding box center [427, 102] width 114 height 14
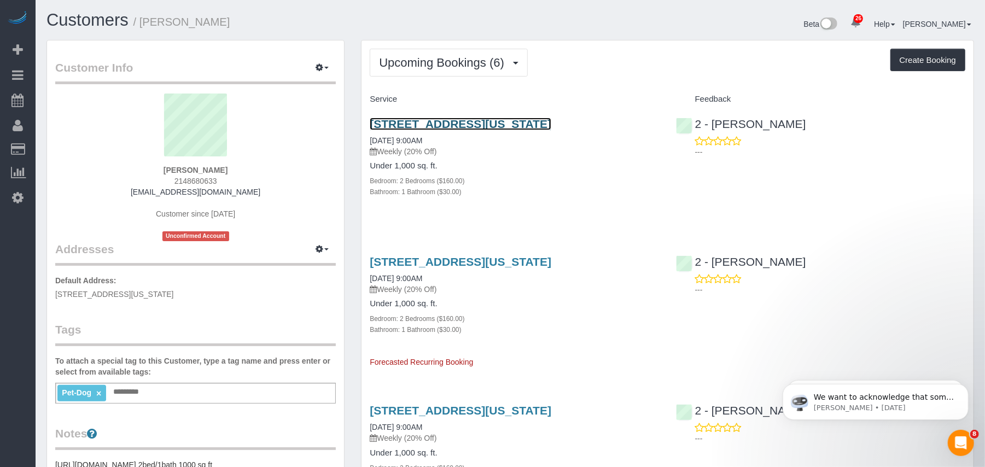
click at [495, 127] on link "145 West 79th Street, Apt.4b, New York, NY 10024" at bounding box center [461, 124] width 182 height 13
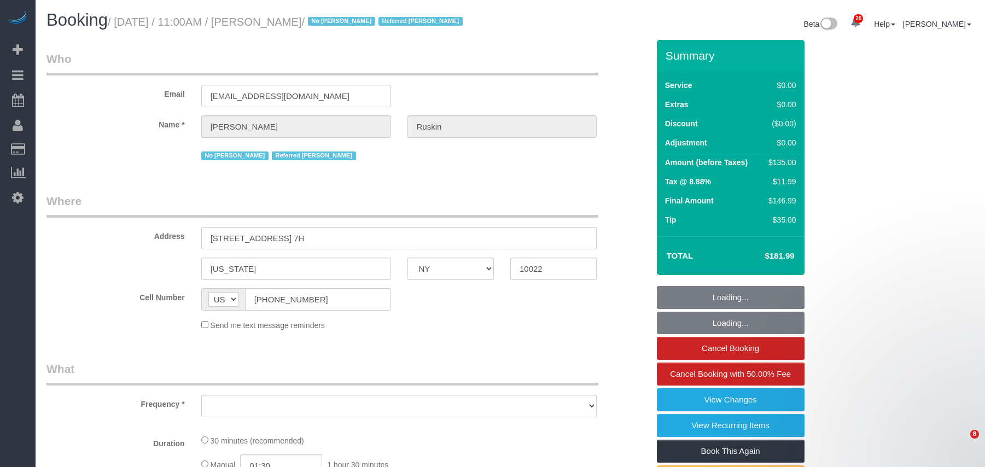
select select "NY"
select select "number:58"
select select "number:76"
select select "number:15"
select select "number:6"
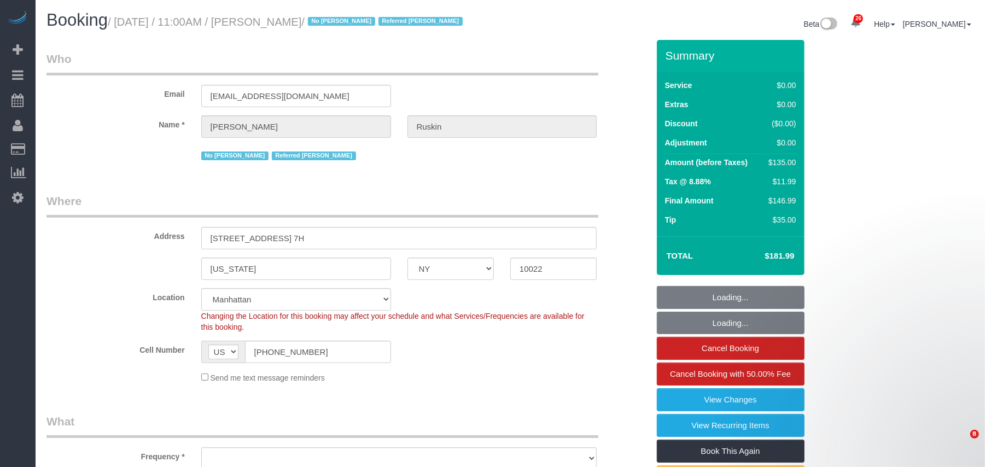
select select "string:stripe-pm_1NGvje4VGloSiKo7u5nKIv8n"
select select "object:1520"
select select "spot44"
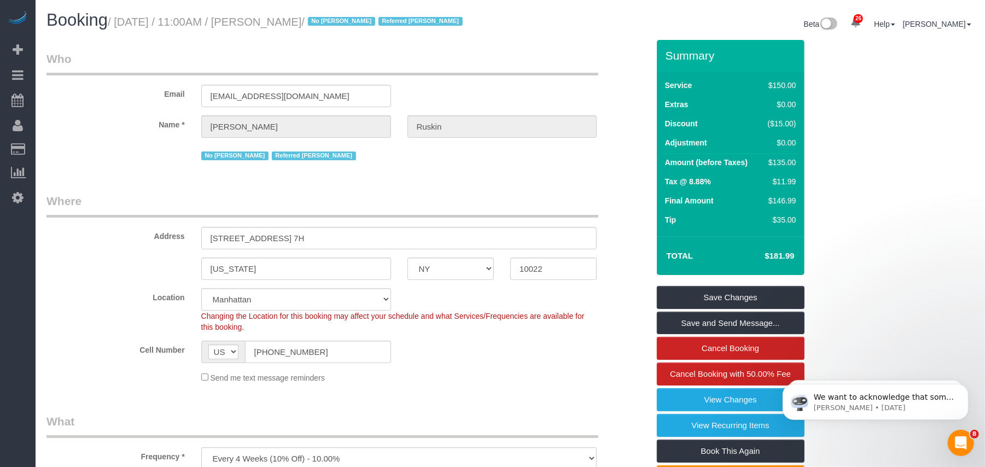
drag, startPoint x: 340, startPoint y: 20, endPoint x: 121, endPoint y: 22, distance: 218.7
click at [121, 22] on small "/ September 24, 2025 / 11:00AM / Arley Ruskin / No John Harris Referred Kendall…" at bounding box center [287, 22] width 358 height 12
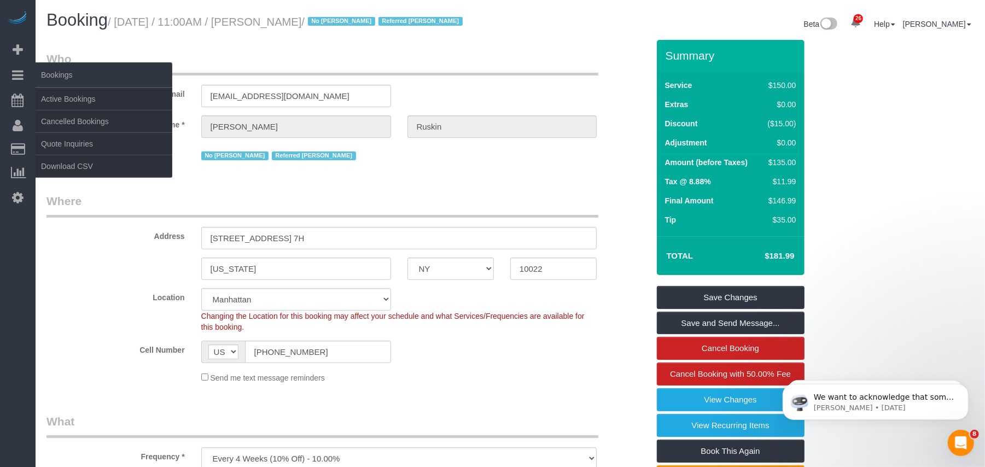
copy small "September 24, 2025 / 11:00AM / Arley Ruskin"
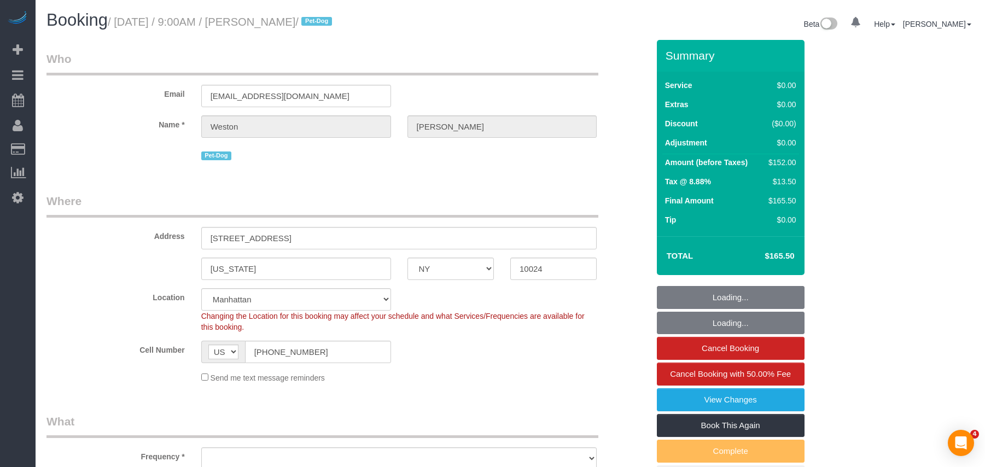
select select "NY"
select select "number:57"
select select "number:72"
select select "number:13"
select select "number:6"
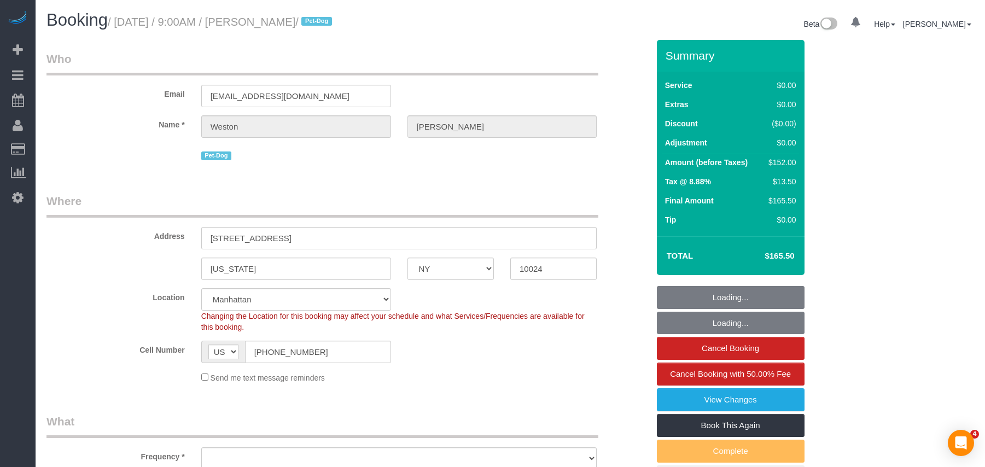
select select "object:1511"
select select "spot1"
select select "2"
